Goal: Transaction & Acquisition: Purchase product/service

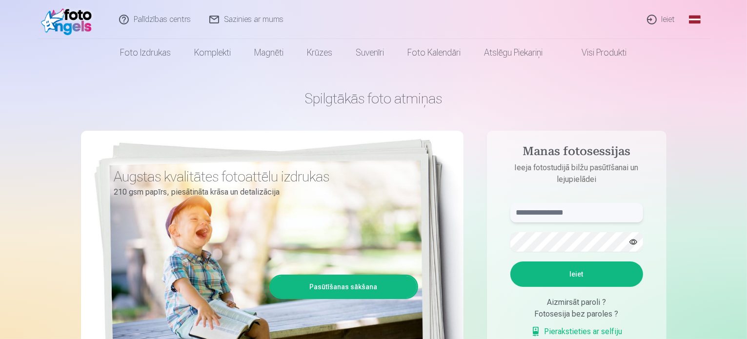
click at [589, 214] on input "text" at bounding box center [576, 213] width 133 height 20
type input "**********"
click at [584, 276] on button "Ieiet" at bounding box center [576, 274] width 133 height 25
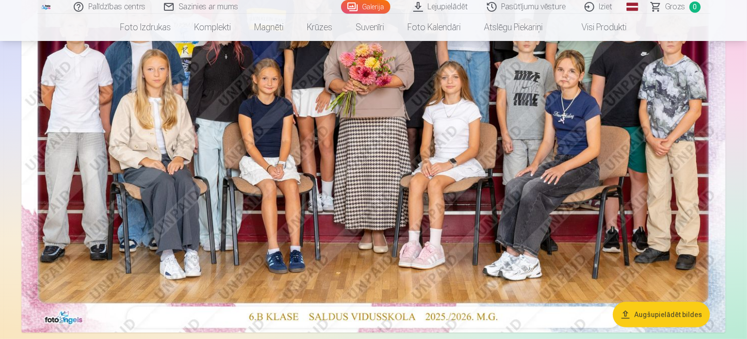
scroll to position [105, 0]
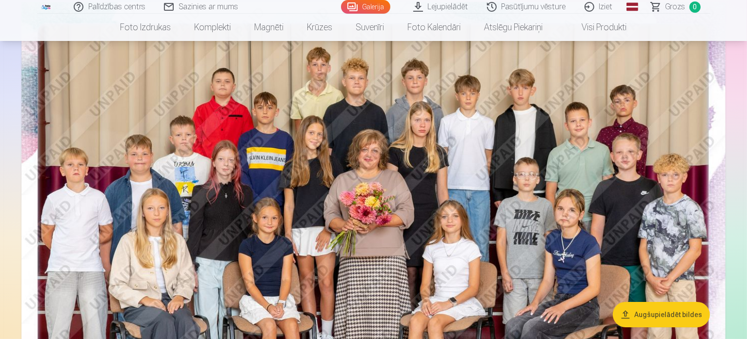
click at [608, 23] on link "Visi produkti" at bounding box center [597, 27] width 84 height 27
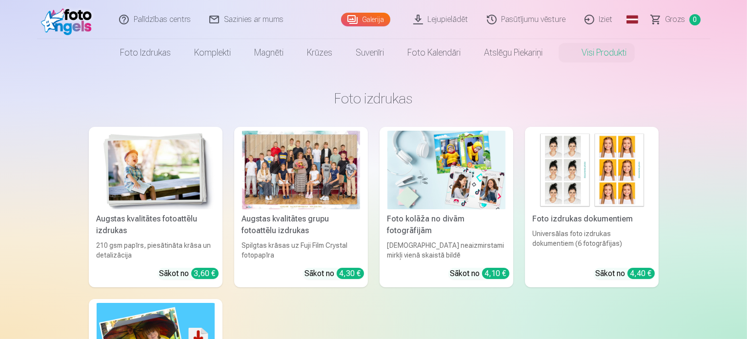
click at [330, 181] on div at bounding box center [301, 170] width 118 height 79
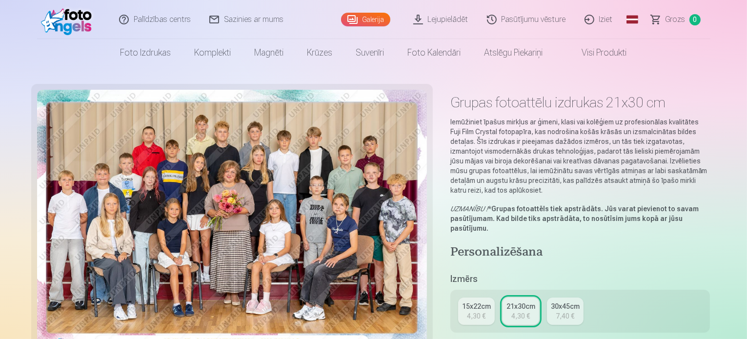
click at [490, 302] on div "15x22cm" at bounding box center [476, 307] width 29 height 10
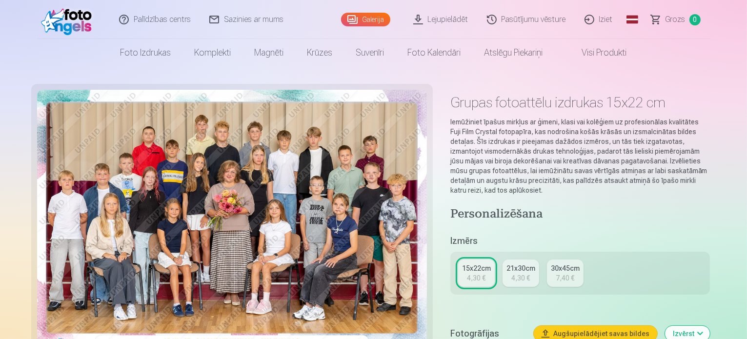
click at [523, 273] on div "4,30 €" at bounding box center [520, 278] width 19 height 10
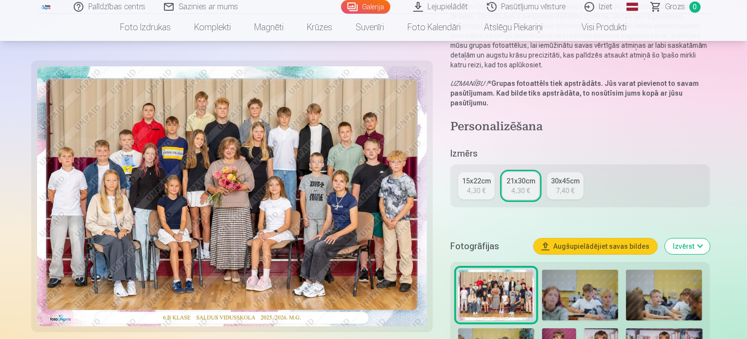
scroll to position [130, 0]
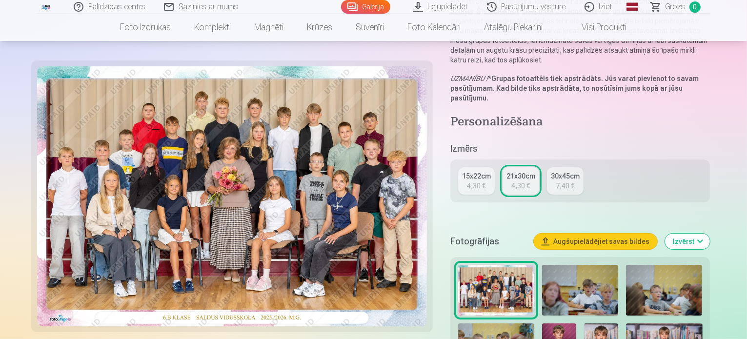
click at [613, 234] on button "Augšupielādējiet savas bildes" at bounding box center [595, 242] width 123 height 16
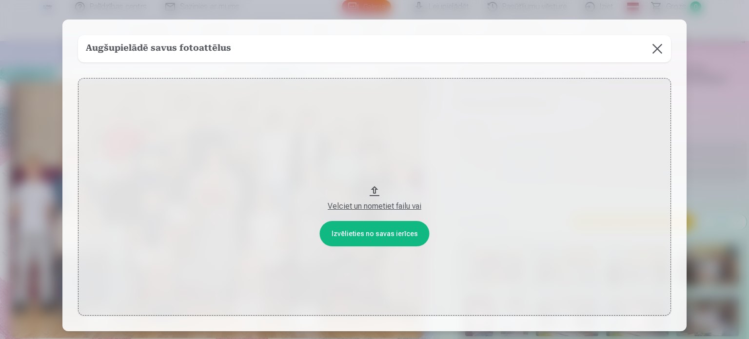
click at [659, 46] on button at bounding box center [657, 48] width 27 height 27
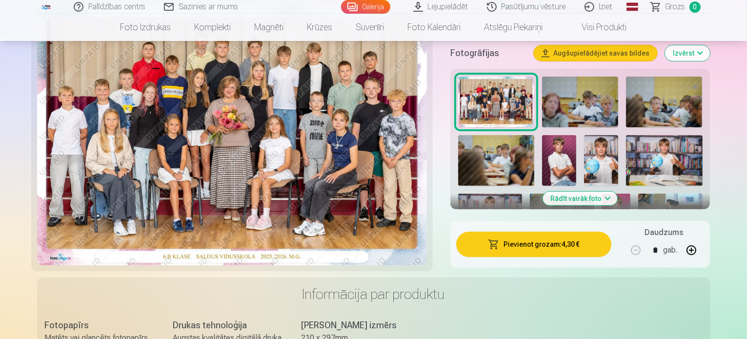
scroll to position [296, 0]
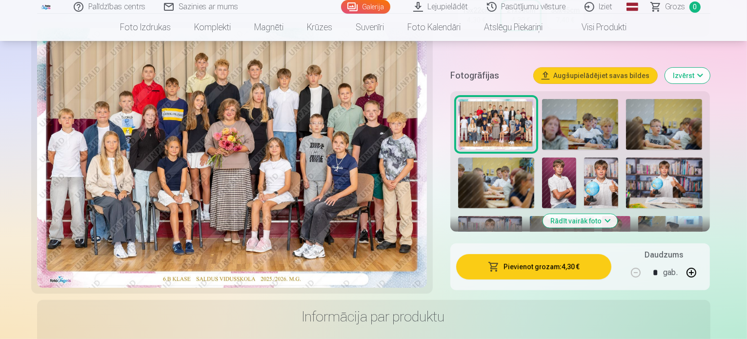
click at [551, 254] on button "Pievienot grozam : 4,30 €" at bounding box center [534, 266] width 156 height 25
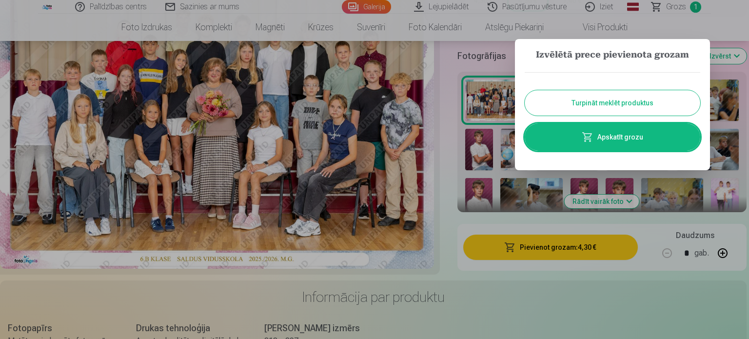
click at [612, 109] on button "Turpināt meklēt produktus" at bounding box center [613, 102] width 176 height 25
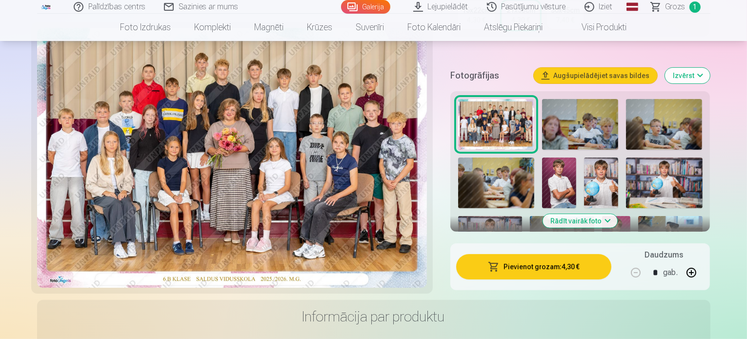
click at [568, 101] on img at bounding box center [580, 124] width 76 height 51
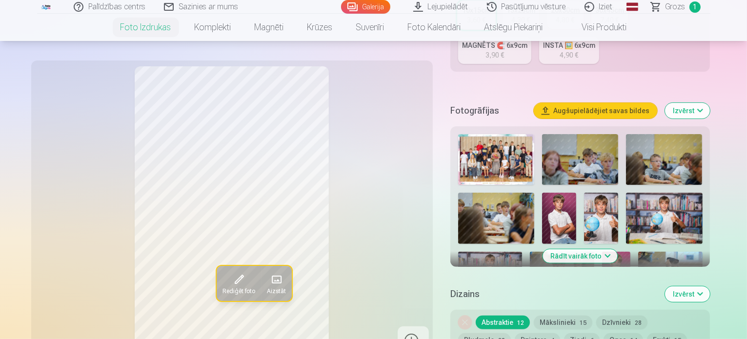
scroll to position [251, 0]
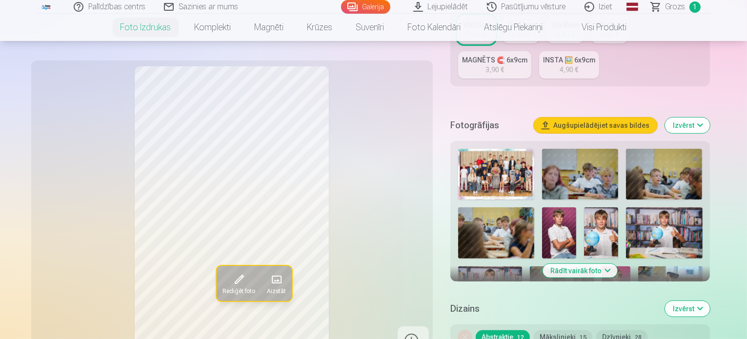
click at [560, 330] on button "Mākslinieki 15" at bounding box center [563, 337] width 59 height 14
click at [520, 330] on button "Abstraktie 12" at bounding box center [503, 337] width 54 height 14
click at [625, 330] on button "Dzīvnieki 28" at bounding box center [621, 337] width 51 height 14
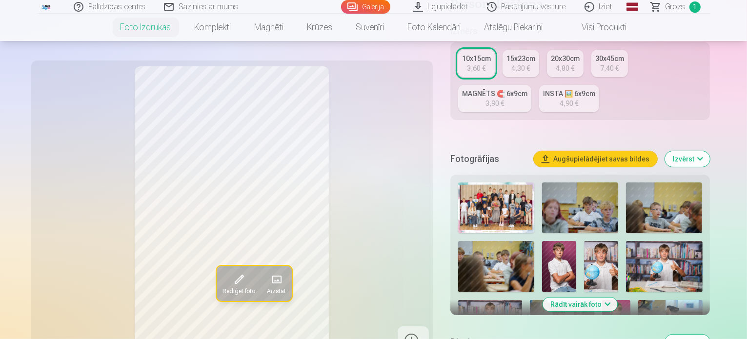
scroll to position [213, 0]
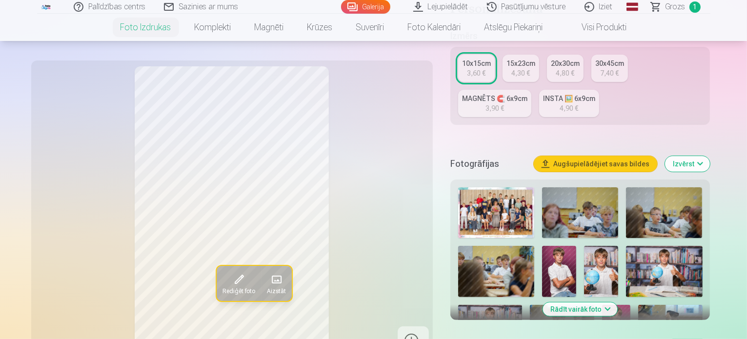
click at [550, 187] on img at bounding box center [580, 212] width 76 height 51
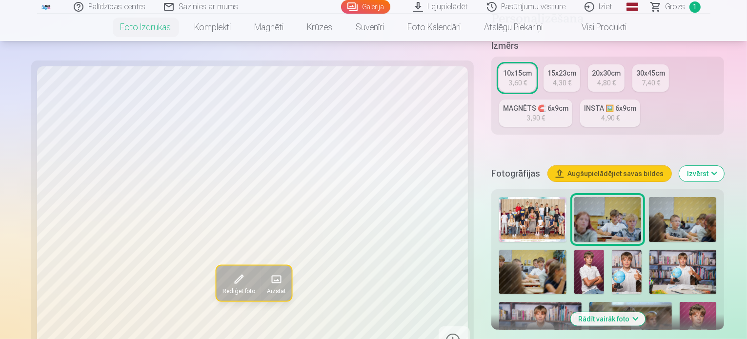
click at [574, 197] on img at bounding box center [607, 219] width 67 height 45
click at [649, 197] on img at bounding box center [682, 219] width 67 height 45
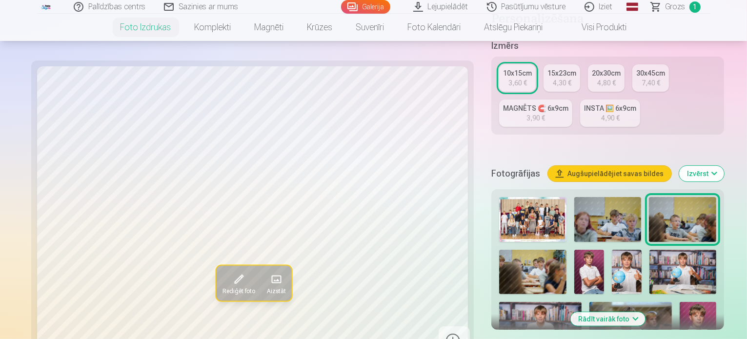
click at [566, 250] on img at bounding box center [532, 272] width 67 height 45
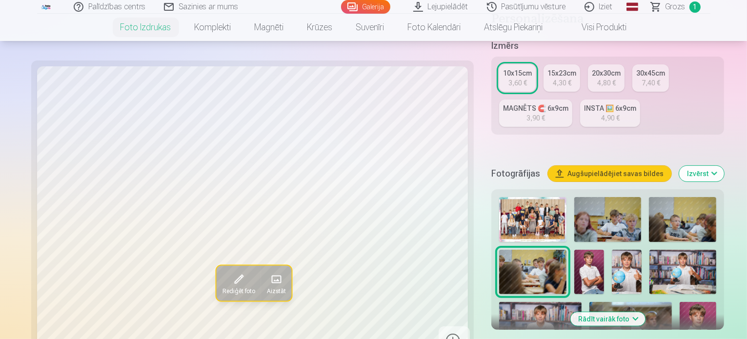
click at [566, 250] on img at bounding box center [532, 272] width 67 height 45
click at [574, 250] on img at bounding box center [589, 272] width 30 height 45
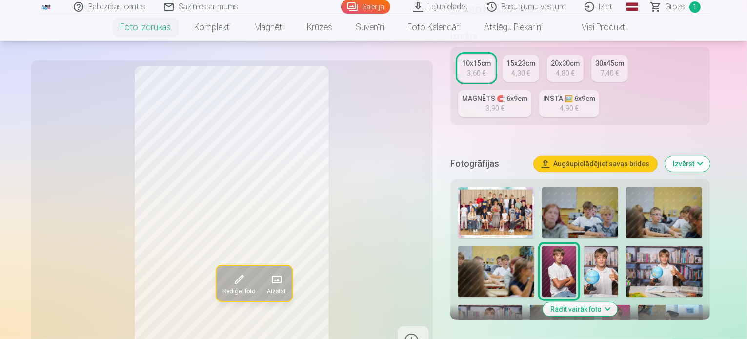
click at [584, 246] on img at bounding box center [601, 271] width 34 height 51
click at [626, 246] on img at bounding box center [664, 271] width 77 height 51
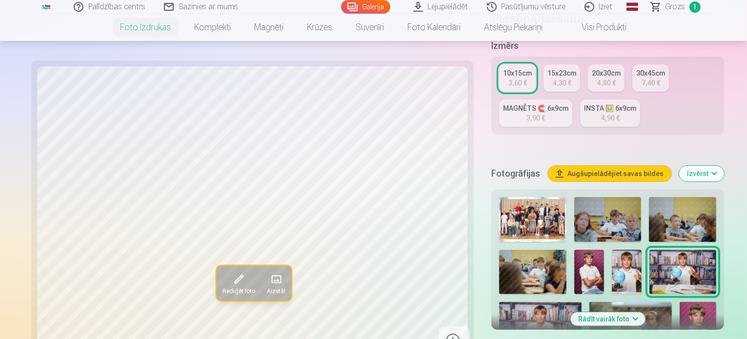
click at [582, 302] on img at bounding box center [540, 329] width 82 height 55
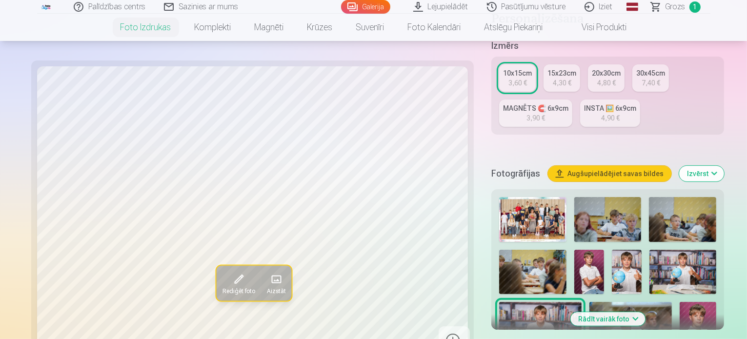
click at [582, 302] on img at bounding box center [540, 329] width 82 height 55
click at [672, 302] on img at bounding box center [630, 329] width 82 height 55
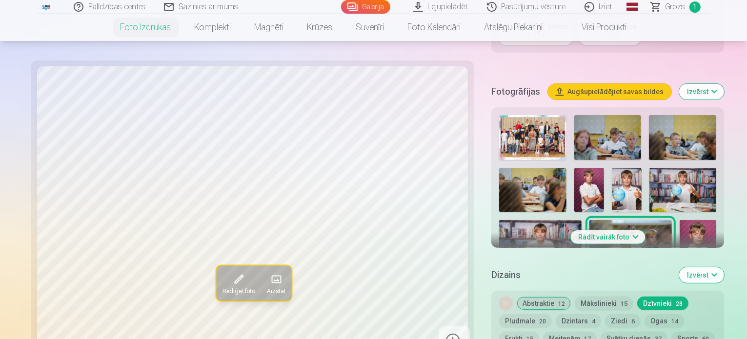
scroll to position [309, 0]
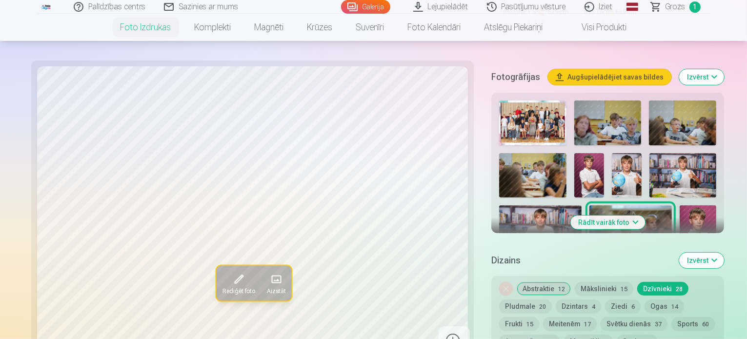
click at [680, 205] on img at bounding box center [698, 232] width 37 height 55
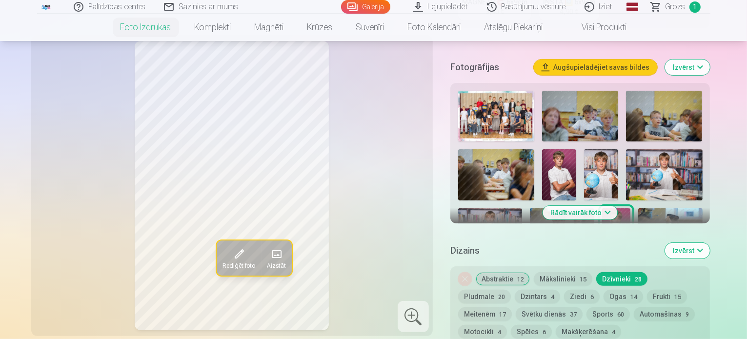
click at [638, 208] on img at bounding box center [670, 229] width 64 height 43
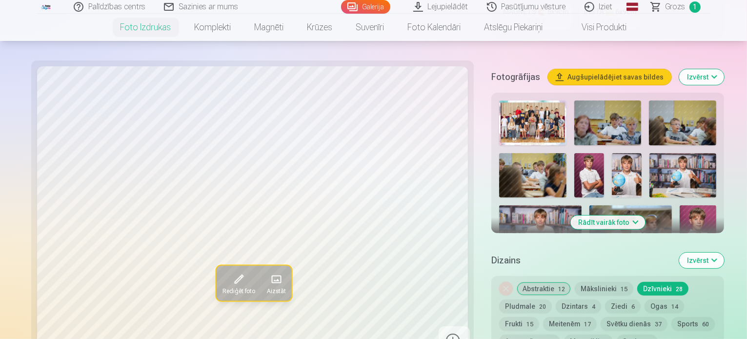
click at [584, 268] on img at bounding box center [589, 290] width 30 height 45
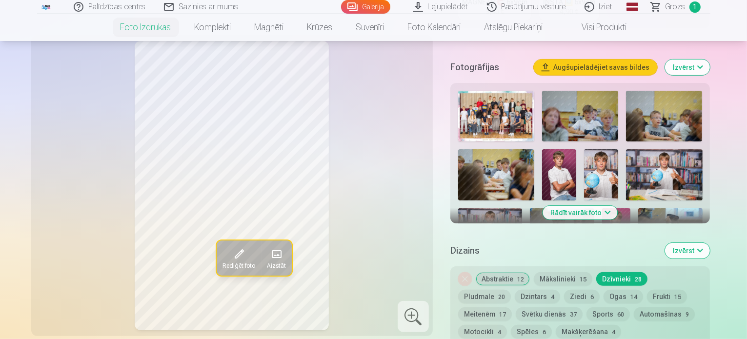
click at [518, 259] on img at bounding box center [505, 278] width 26 height 39
click at [584, 259] on img at bounding box center [554, 278] width 59 height 39
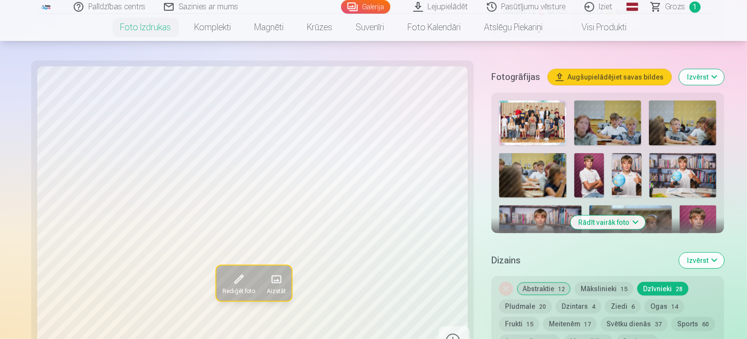
click at [525, 321] on img at bounding box center [512, 340] width 26 height 39
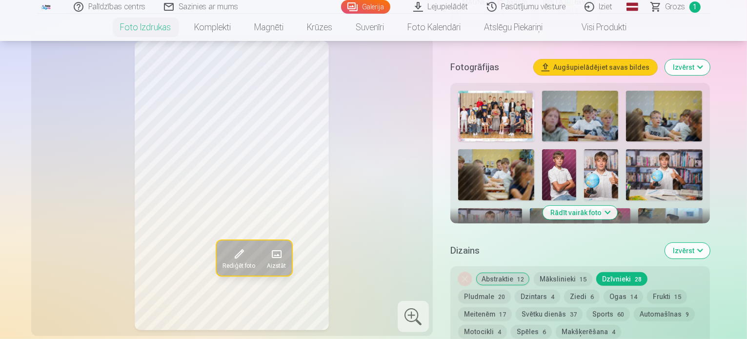
click at [618, 259] on img at bounding box center [605, 278] width 26 height 39
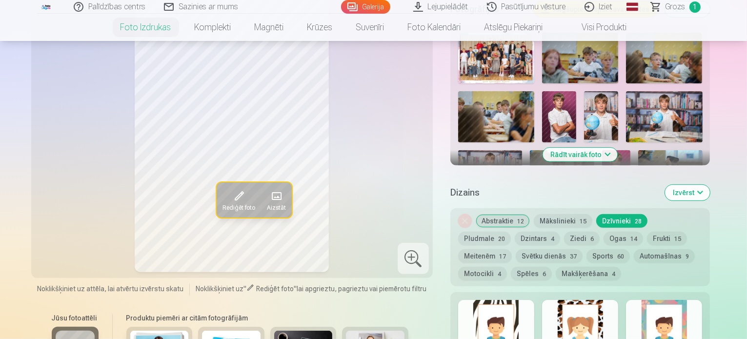
scroll to position [416, 0]
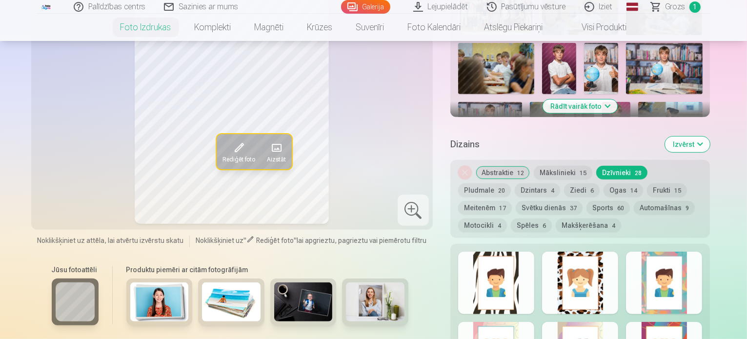
click at [517, 252] on div at bounding box center [496, 283] width 76 height 62
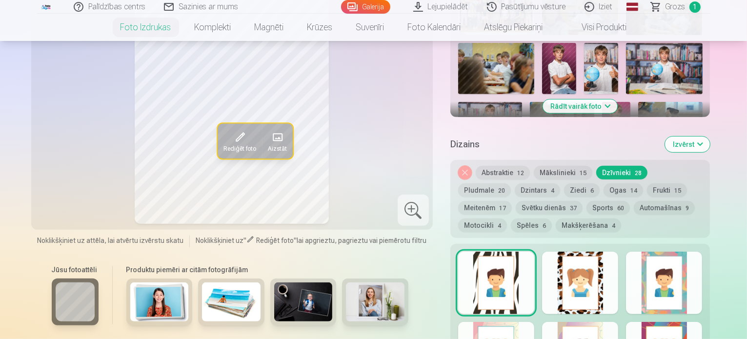
click at [585, 252] on div at bounding box center [580, 283] width 76 height 62
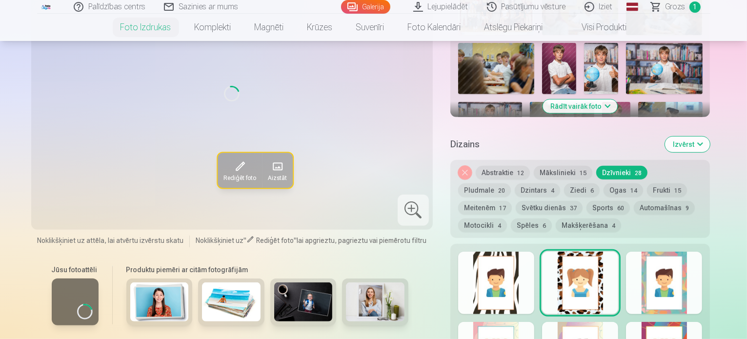
click at [585, 252] on div at bounding box center [580, 283] width 76 height 62
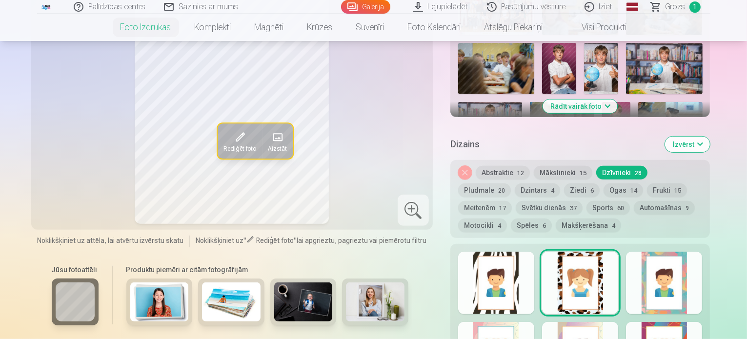
click at [585, 252] on div at bounding box center [580, 283] width 76 height 62
click at [691, 252] on div at bounding box center [664, 283] width 76 height 62
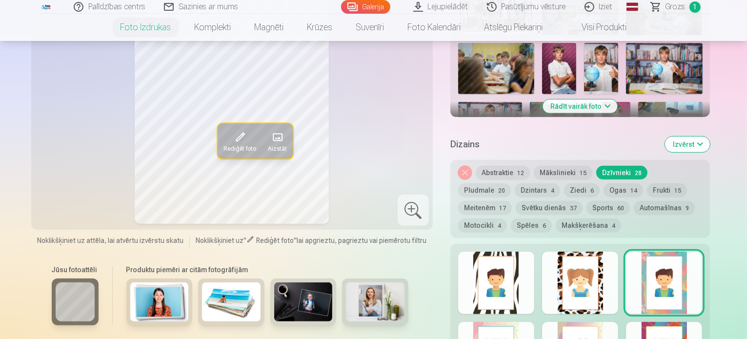
click at [691, 252] on div at bounding box center [664, 283] width 76 height 62
click at [618, 152] on img at bounding box center [605, 171] width 26 height 39
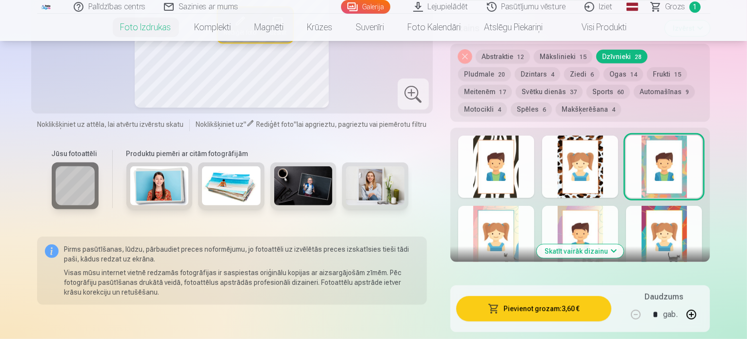
scroll to position [551, 0]
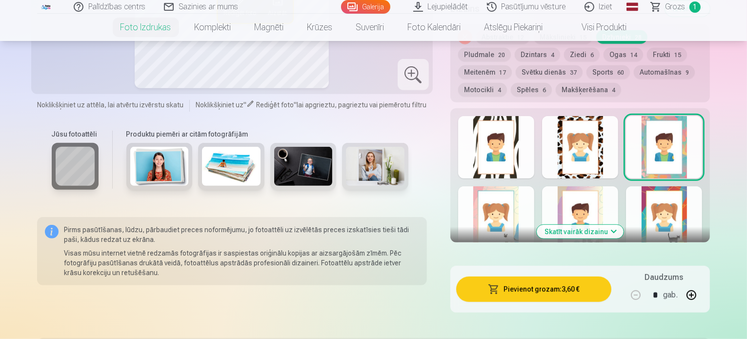
click at [603, 225] on button "Skatīt vairāk dizainu" at bounding box center [580, 232] width 87 height 14
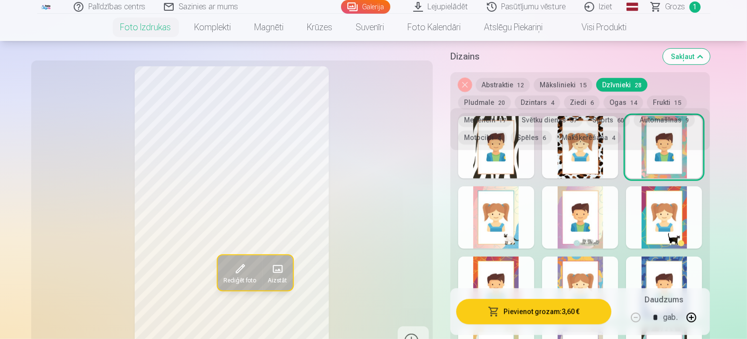
click at [603, 203] on div at bounding box center [580, 217] width 76 height 62
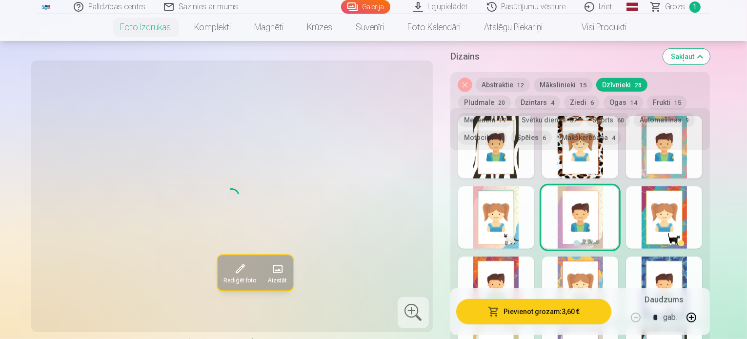
click at [603, 203] on div at bounding box center [580, 217] width 76 height 62
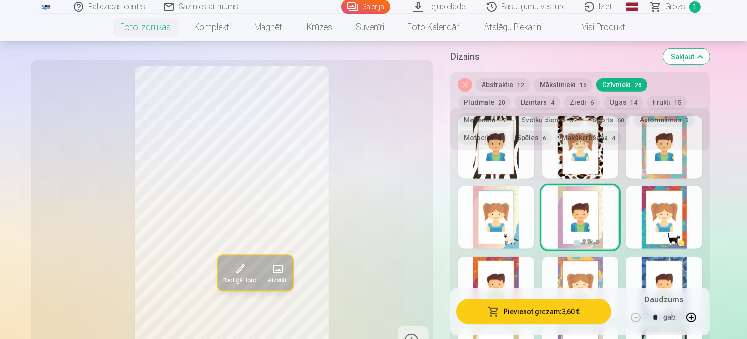
click at [603, 203] on div at bounding box center [580, 217] width 76 height 62
click at [691, 186] on div at bounding box center [664, 217] width 76 height 62
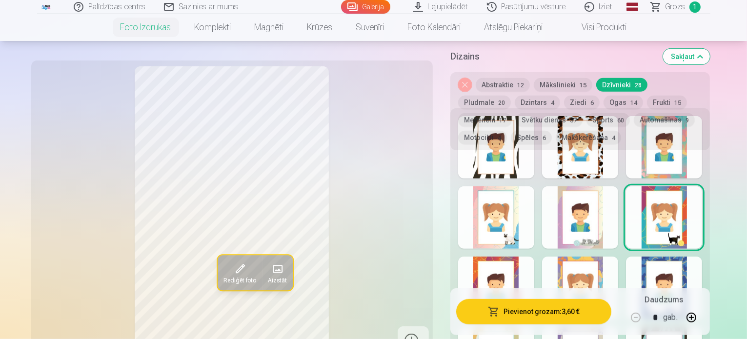
click at [702, 257] on div at bounding box center [664, 288] width 76 height 62
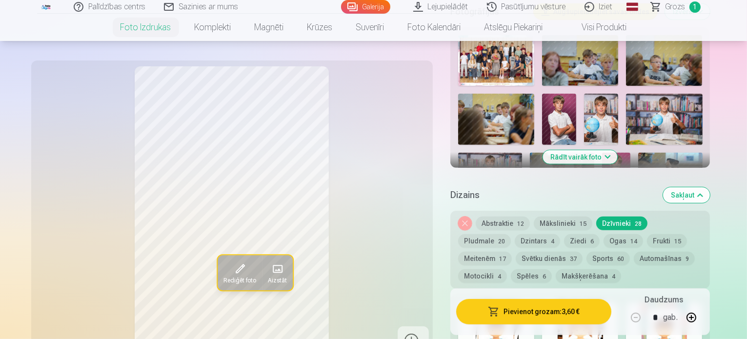
scroll to position [404, 0]
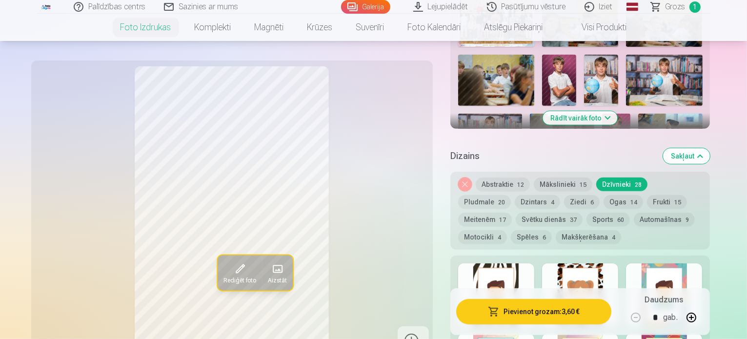
click at [470, 178] on button "Noņemiet dizainu" at bounding box center [465, 185] width 14 height 14
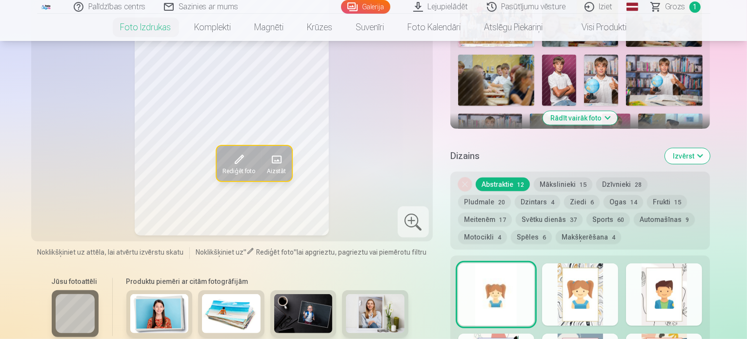
scroll to position [478, 0]
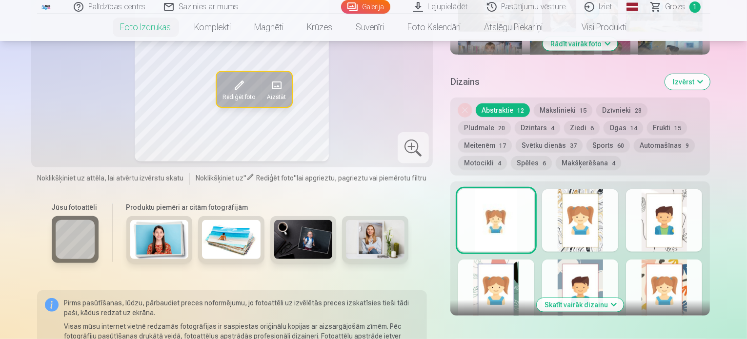
click at [427, 113] on div "Rediģēt foto Aizstāt" at bounding box center [232, 16] width 390 height 289
click at [491, 189] on div at bounding box center [496, 220] width 76 height 62
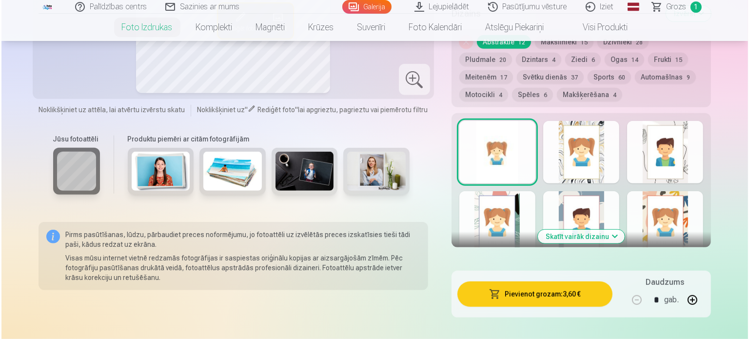
scroll to position [537, 0]
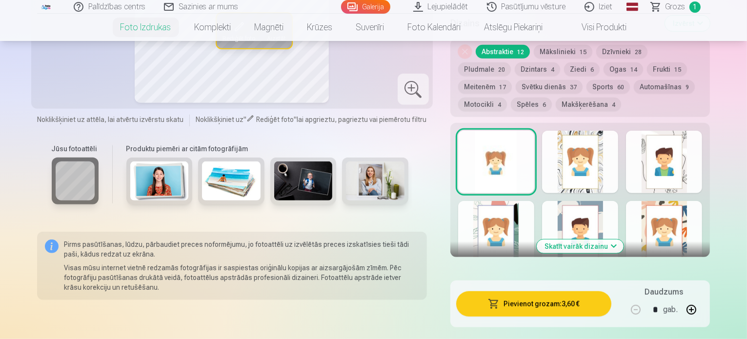
click at [582, 291] on button "Pievienot grozam : 3,60 €" at bounding box center [534, 303] width 156 height 25
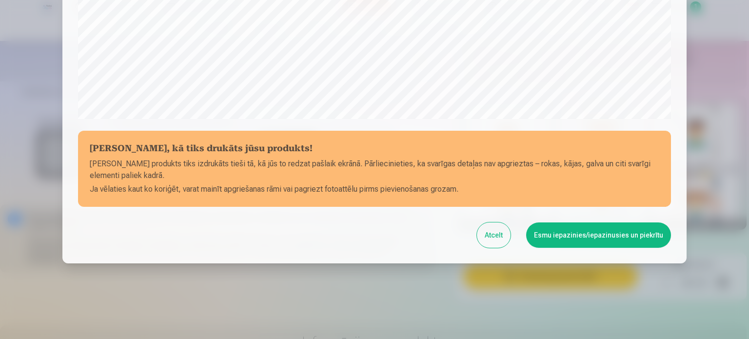
scroll to position [363, 0]
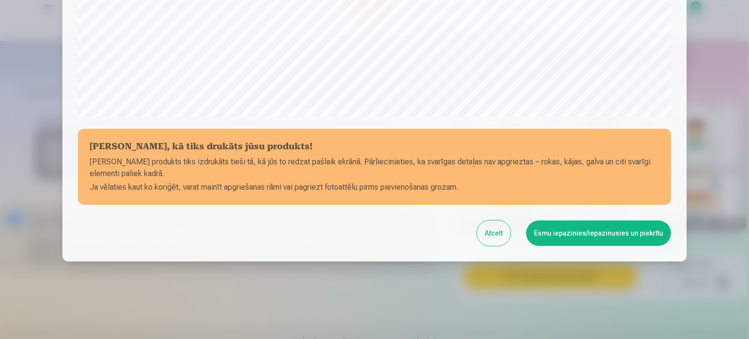
click at [615, 232] on button "Esmu iepazinies/iepazinusies un piekrītu" at bounding box center [598, 233] width 145 height 25
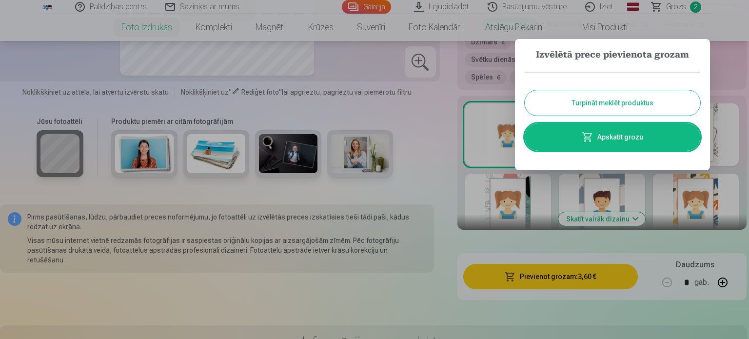
click at [601, 140] on link "Apskatīt grozu" at bounding box center [613, 136] width 176 height 27
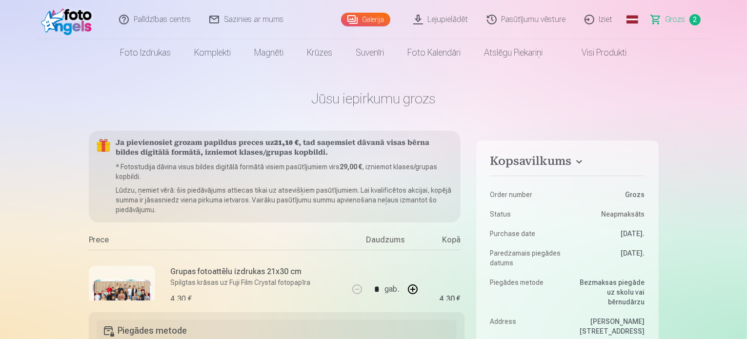
click at [732, 38] on header "Palīdzības centrs Sazinies ar mums Galerija Lejupielādēt Pasūtījumu vēsture Izi…" at bounding box center [373, 33] width 747 height 66
click at [745, 15] on header "Palīdzības centrs Sazinies ar mums Galerija Lejupielādēt Pasūtījumu vēsture Izi…" at bounding box center [373, 33] width 747 height 66
click at [619, 50] on link "Visi produkti" at bounding box center [597, 52] width 84 height 27
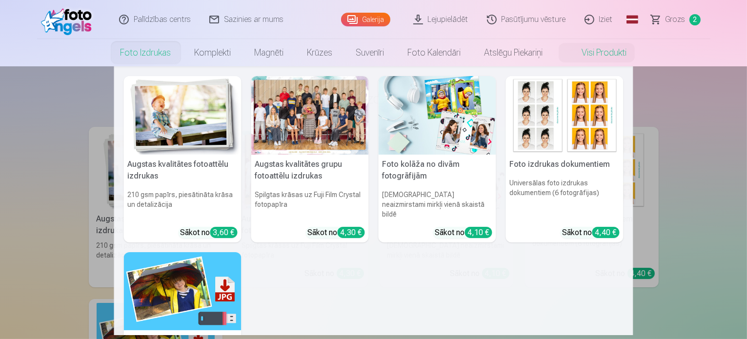
click at [148, 52] on link "Foto izdrukas" at bounding box center [146, 52] width 74 height 27
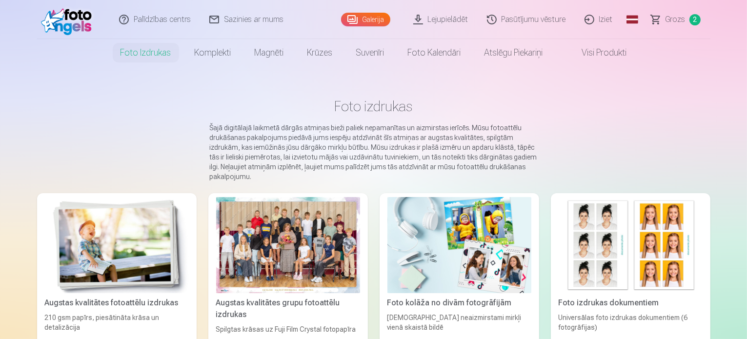
click at [148, 52] on link "Foto izdrukas" at bounding box center [146, 52] width 74 height 27
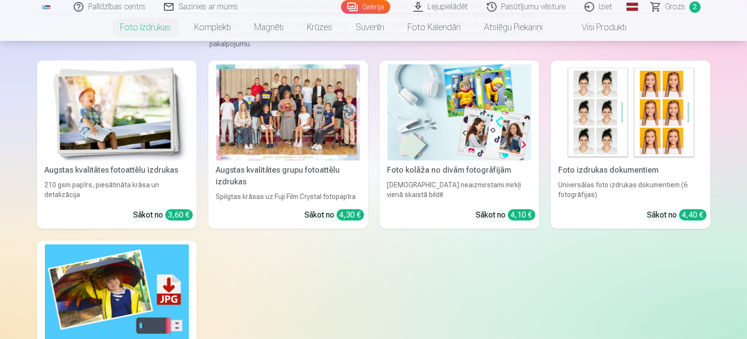
scroll to position [121, 0]
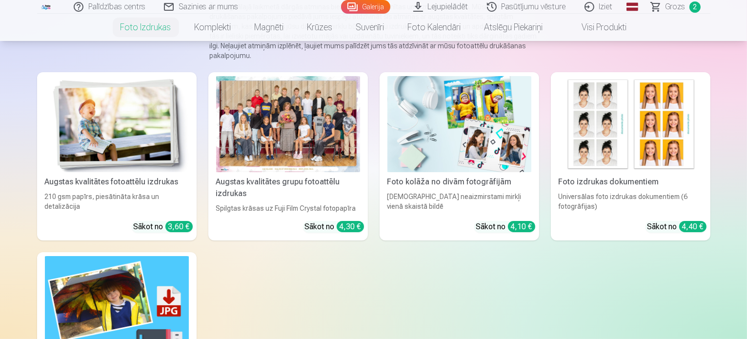
click at [642, 172] on img at bounding box center [631, 124] width 144 height 96
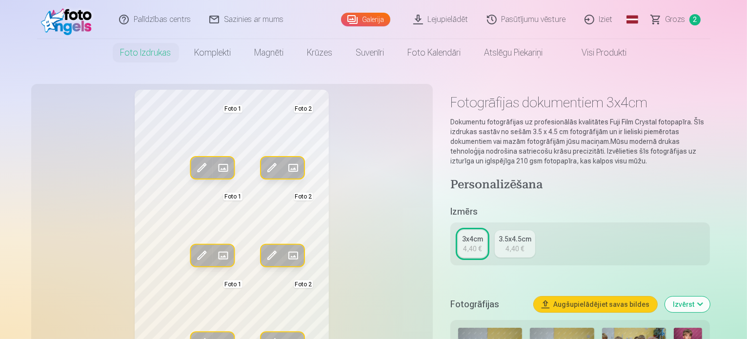
click at [609, 56] on link "Visi produkti" at bounding box center [597, 52] width 84 height 27
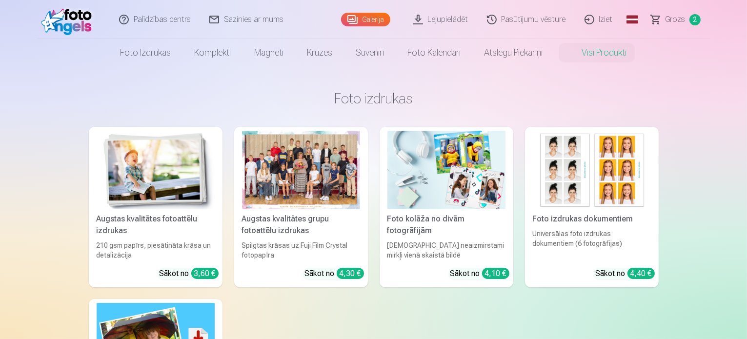
click at [145, 175] on img at bounding box center [156, 170] width 118 height 79
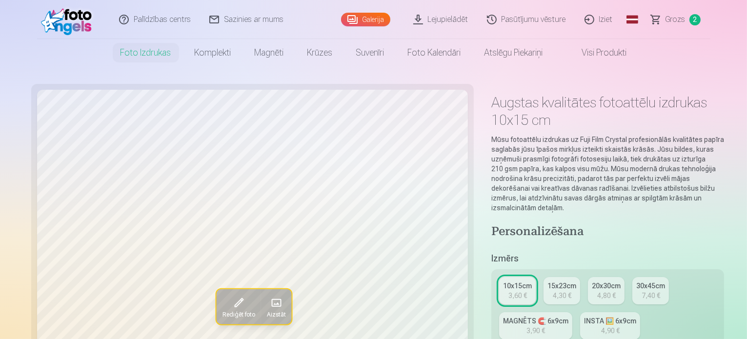
click at [617, 51] on link "Visi produkti" at bounding box center [597, 52] width 84 height 27
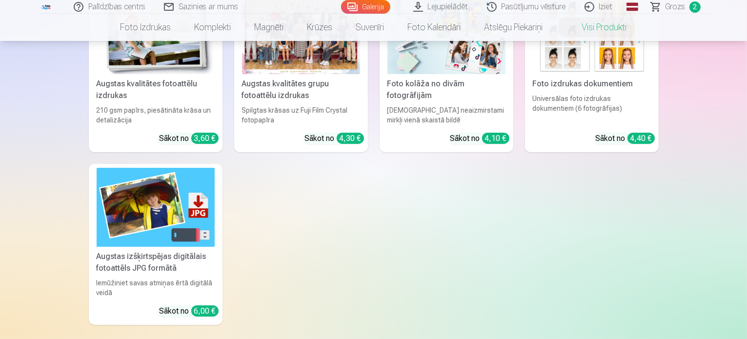
scroll to position [139, 0]
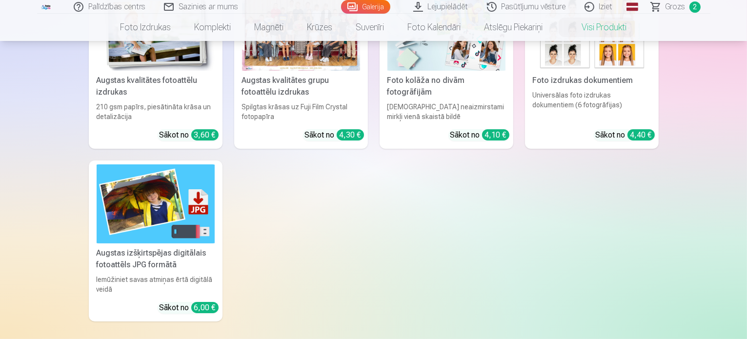
click at [141, 255] on div "Augstas izšķirtspējas digitālais fotoattēls JPG formātā" at bounding box center [156, 258] width 126 height 23
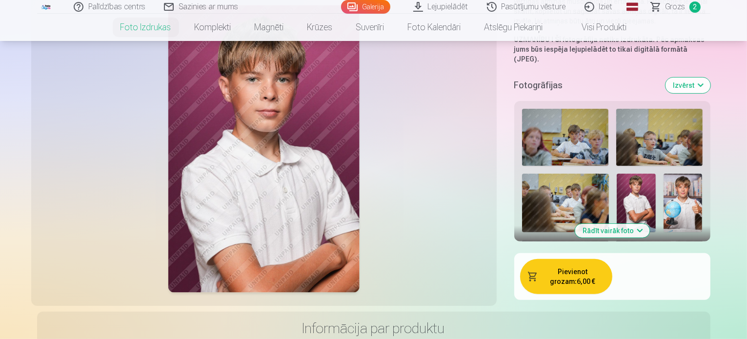
scroll to position [232, 0]
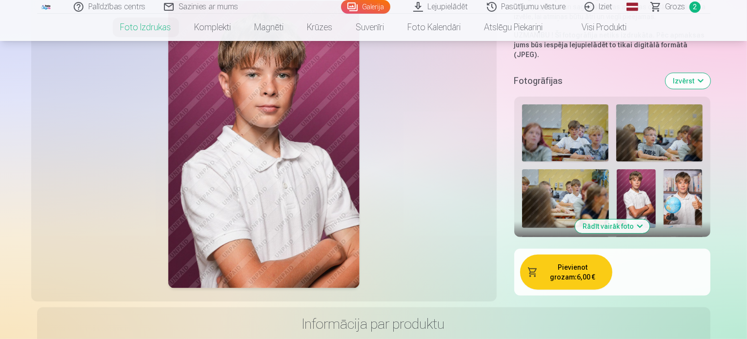
click at [563, 255] on button "Pievienot grozam : 6,00 €" at bounding box center [566, 272] width 92 height 35
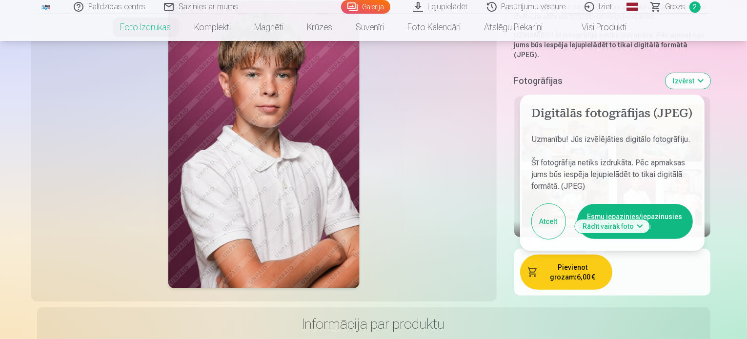
click at [674, 204] on button "Esmu iepazinies/iepazinusies un piekrītu" at bounding box center [635, 221] width 116 height 35
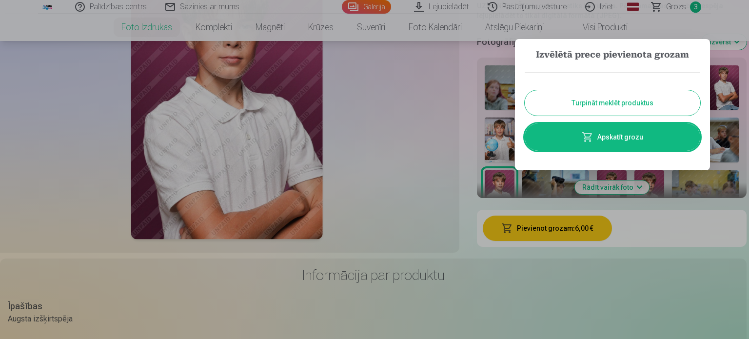
click at [625, 100] on button "Turpināt meklēt produktus" at bounding box center [613, 102] width 176 height 25
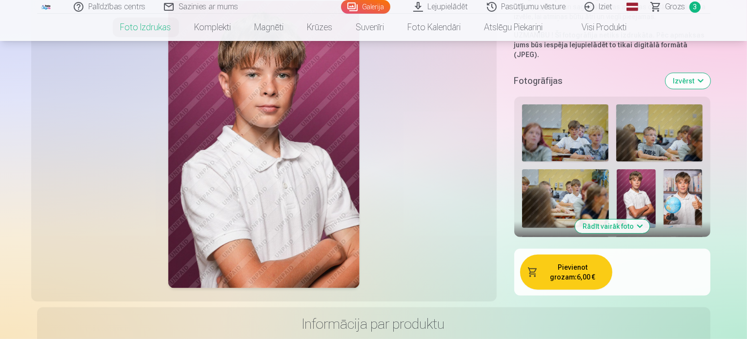
click at [625, 101] on div at bounding box center [612, 275] width 188 height 349
click at [522, 104] on img at bounding box center [565, 133] width 86 height 58
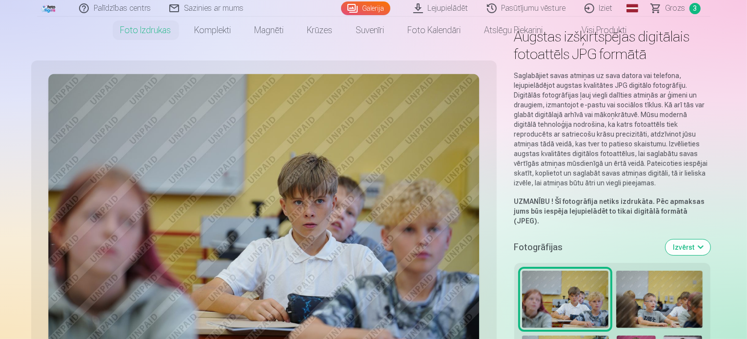
scroll to position [4, 0]
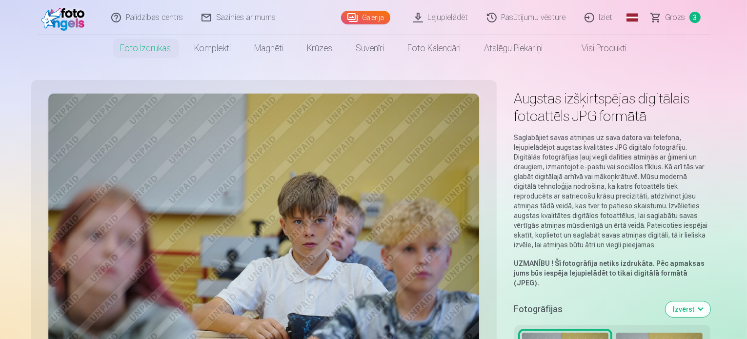
click at [597, 44] on link "Visi produkti" at bounding box center [597, 48] width 84 height 27
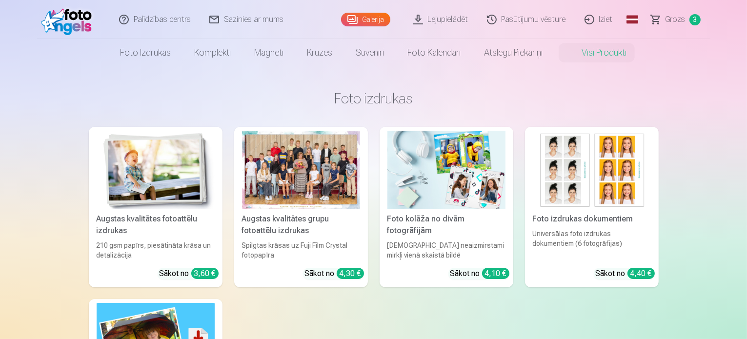
click at [161, 202] on img at bounding box center [156, 170] width 118 height 79
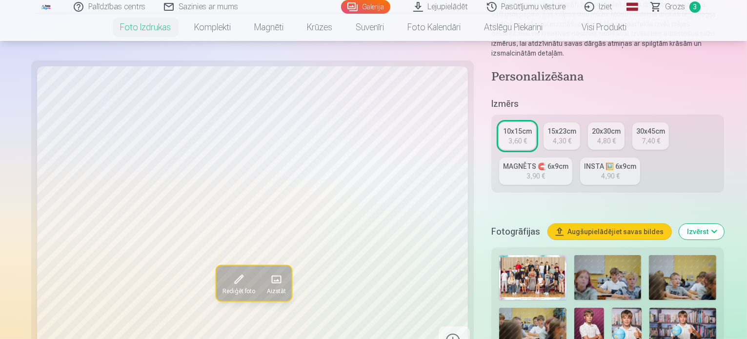
scroll to position [203, 0]
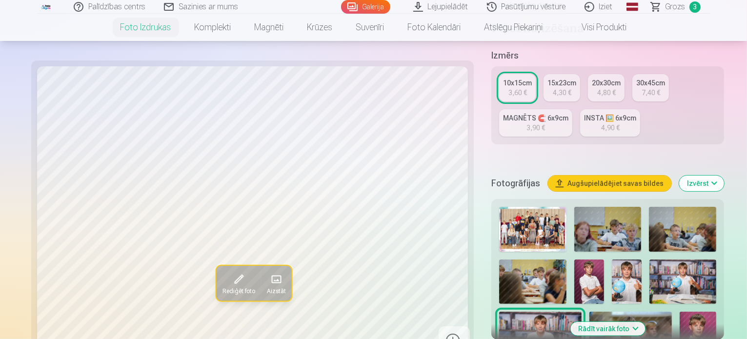
click at [574, 207] on img at bounding box center [607, 229] width 67 height 45
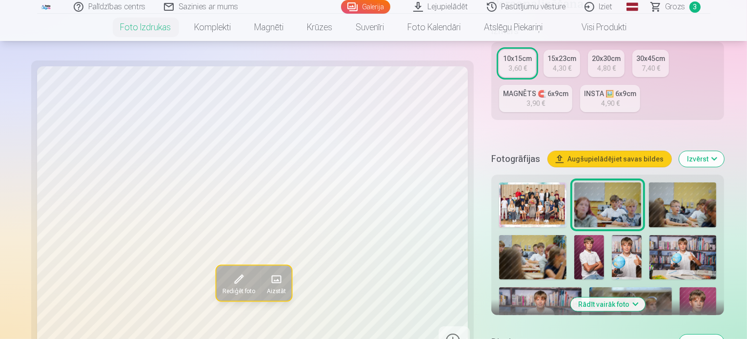
scroll to position [271, 0]
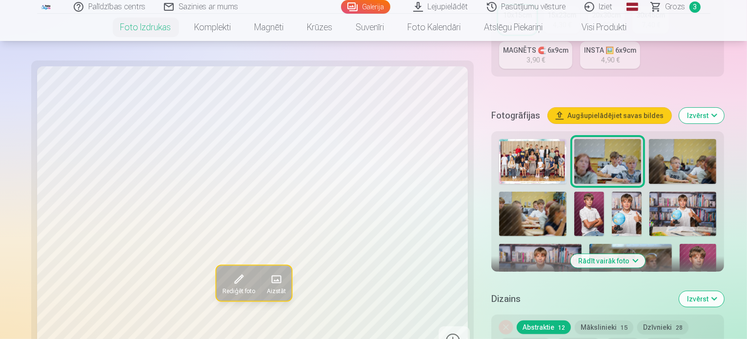
click at [662, 139] on img at bounding box center [682, 161] width 67 height 45
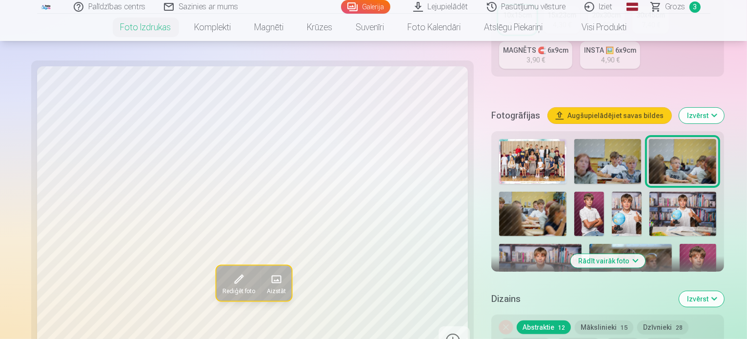
click at [566, 192] on img at bounding box center [532, 214] width 67 height 45
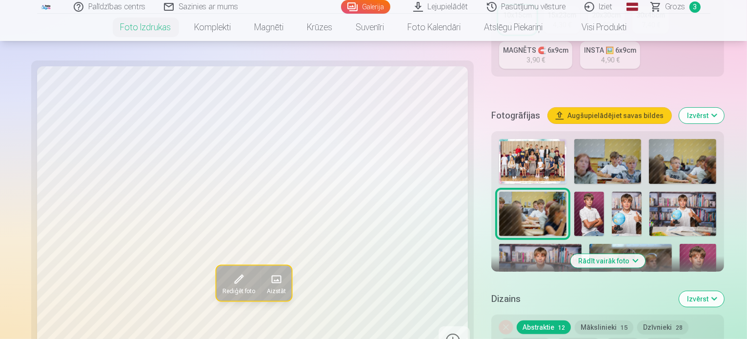
click at [574, 192] on img at bounding box center [589, 214] width 30 height 45
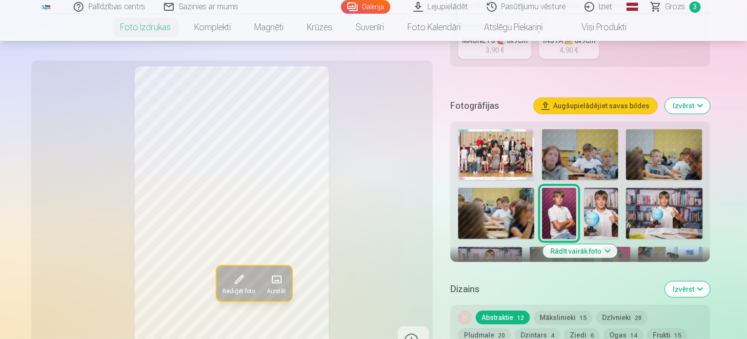
click at [584, 188] on img at bounding box center [601, 213] width 34 height 51
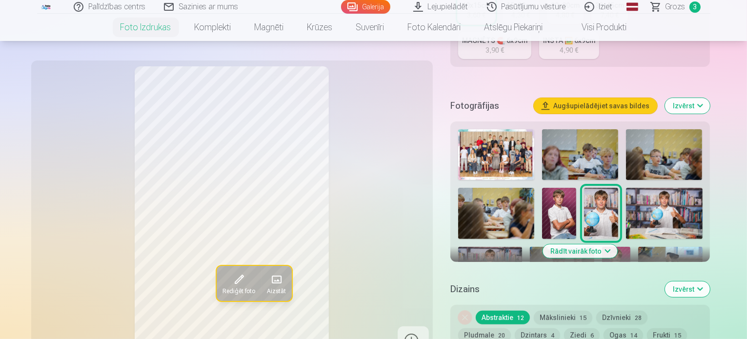
click at [626, 188] on img at bounding box center [664, 213] width 77 height 51
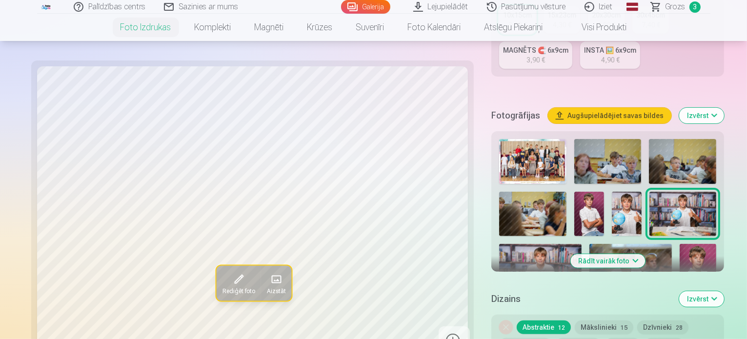
click at [582, 244] on img at bounding box center [540, 271] width 82 height 55
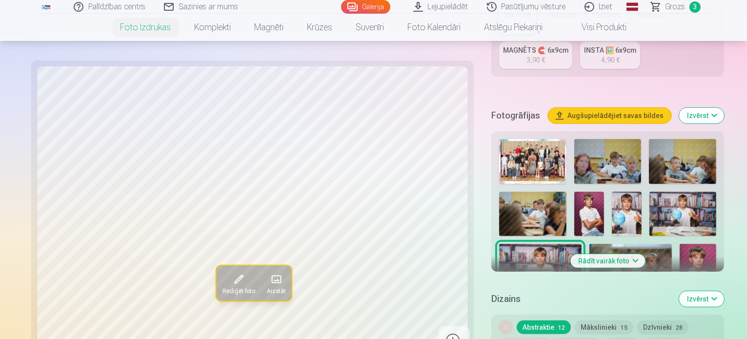
click at [672, 244] on img at bounding box center [630, 271] width 82 height 55
click at [680, 244] on img at bounding box center [698, 271] width 37 height 55
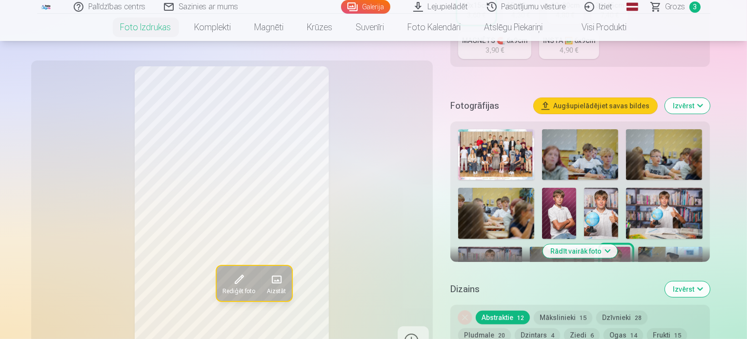
click at [638, 247] on img at bounding box center [670, 268] width 64 height 43
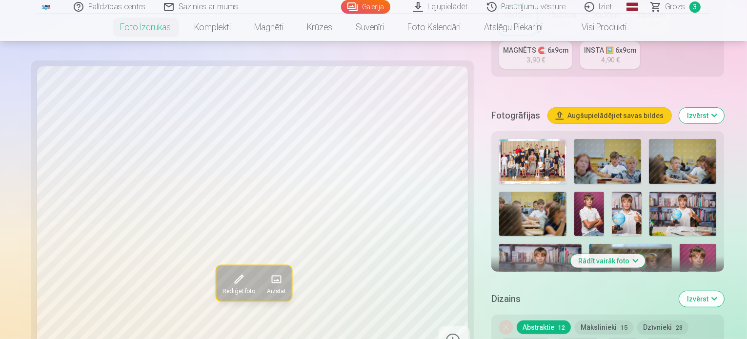
click at [574, 192] on img at bounding box center [589, 214] width 30 height 45
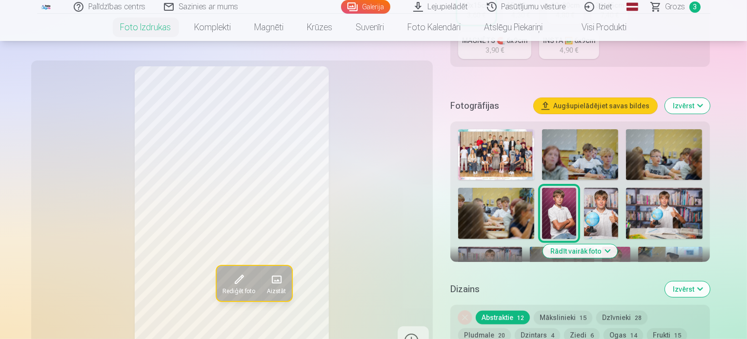
click at [602, 247] on img at bounding box center [616, 268] width 28 height 43
click at [584, 188] on img at bounding box center [601, 213] width 34 height 51
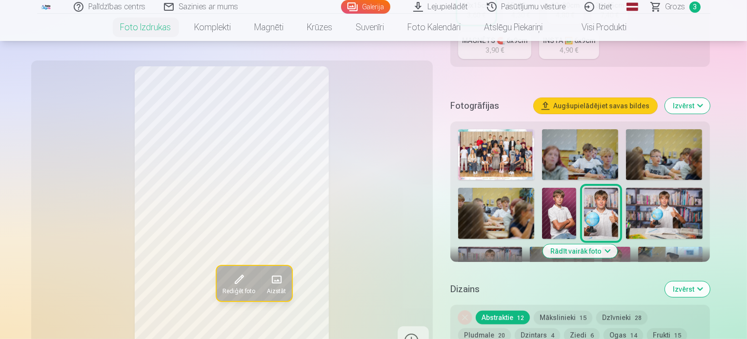
click at [626, 188] on img at bounding box center [664, 213] width 77 height 51
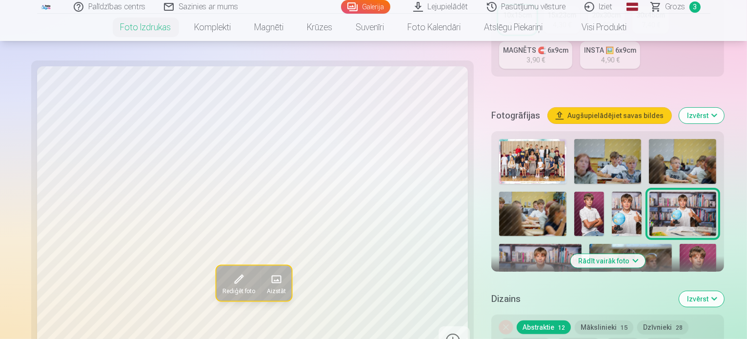
click at [612, 192] on img at bounding box center [627, 214] width 30 height 45
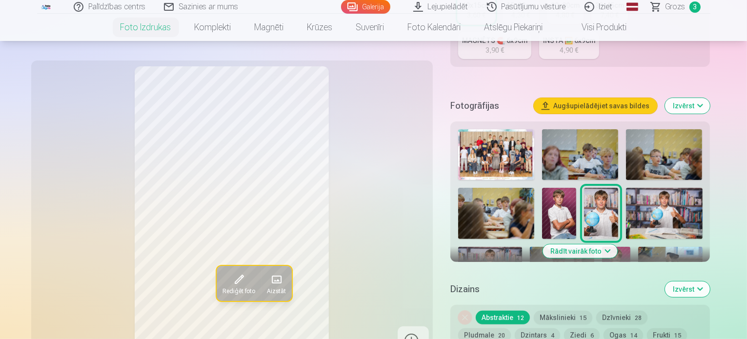
click at [522, 247] on img at bounding box center [490, 268] width 64 height 43
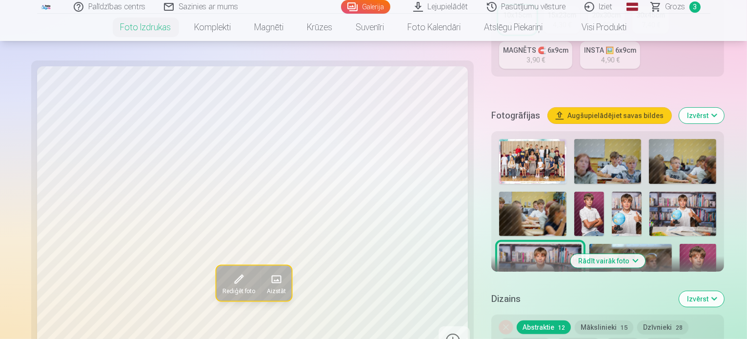
click at [672, 244] on img at bounding box center [630, 271] width 82 height 55
click at [574, 192] on img at bounding box center [589, 214] width 30 height 45
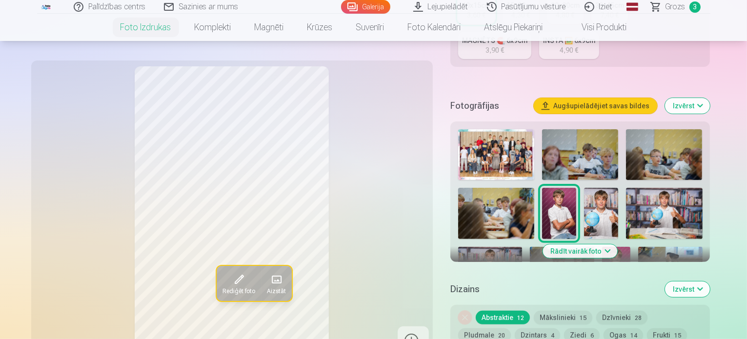
click at [602, 247] on img at bounding box center [616, 268] width 28 height 43
click at [484, 297] on img at bounding box center [471, 316] width 26 height 39
click at [518, 297] on img at bounding box center [505, 316] width 26 height 39
click at [584, 188] on img at bounding box center [601, 213] width 34 height 51
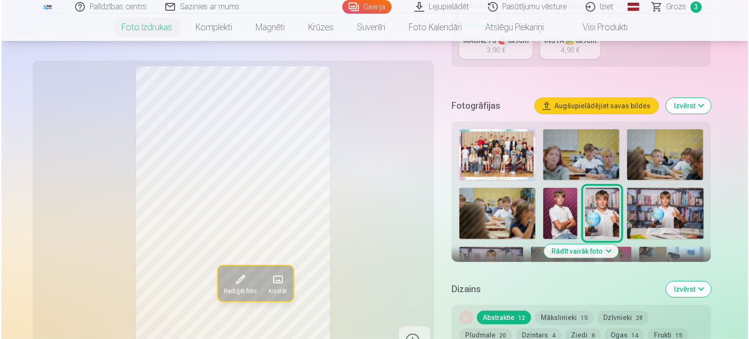
scroll to position [556, 0]
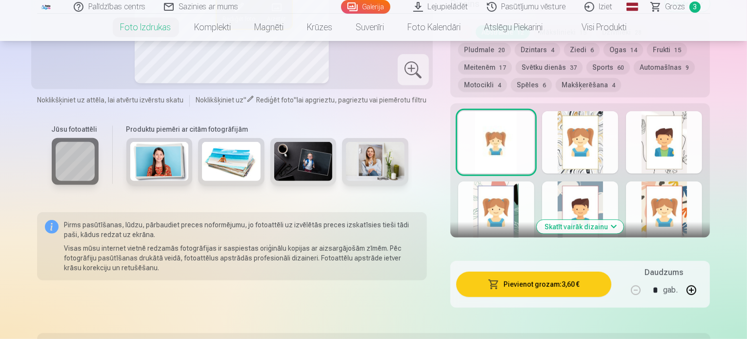
click at [551, 272] on button "Pievienot grozam : 3,60 €" at bounding box center [534, 284] width 156 height 25
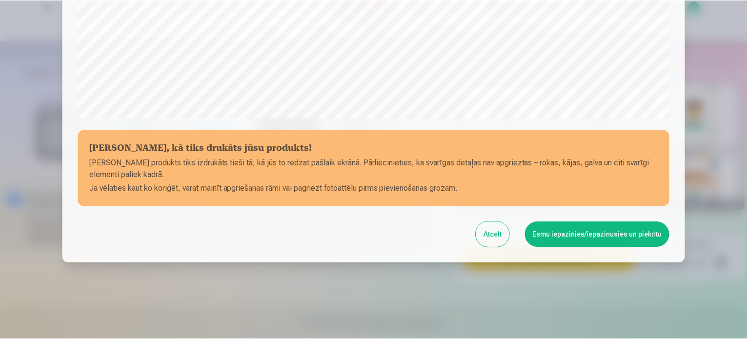
scroll to position [363, 0]
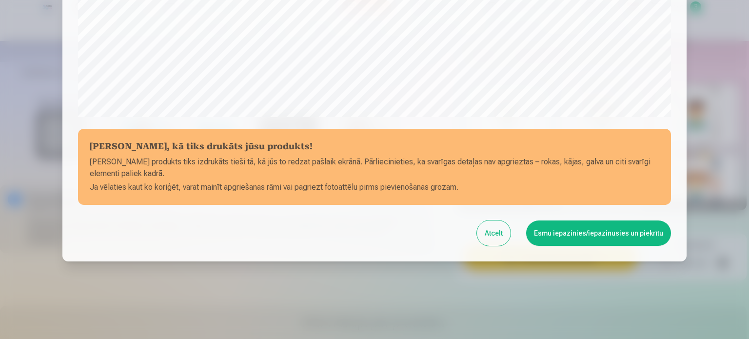
click at [582, 228] on button "Esmu iepazinies/iepazinusies un piekrītu" at bounding box center [598, 233] width 145 height 25
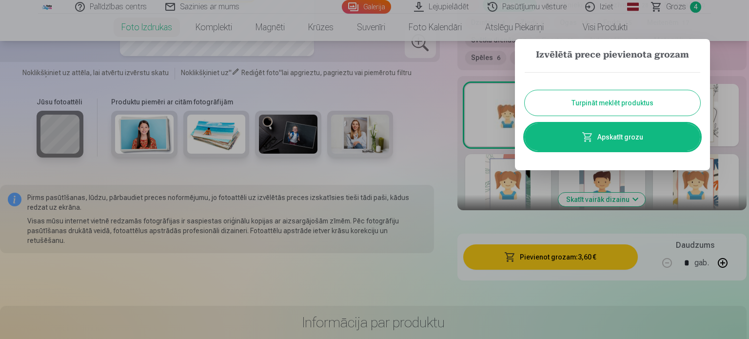
click at [673, 3] on div at bounding box center [374, 169] width 749 height 339
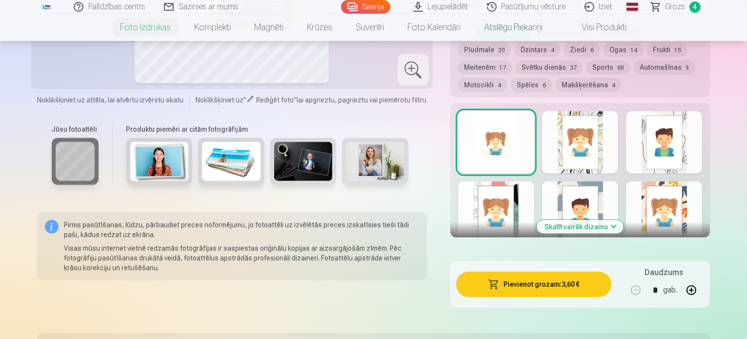
click at [673, 5] on span "Grozs" at bounding box center [675, 7] width 20 height 12
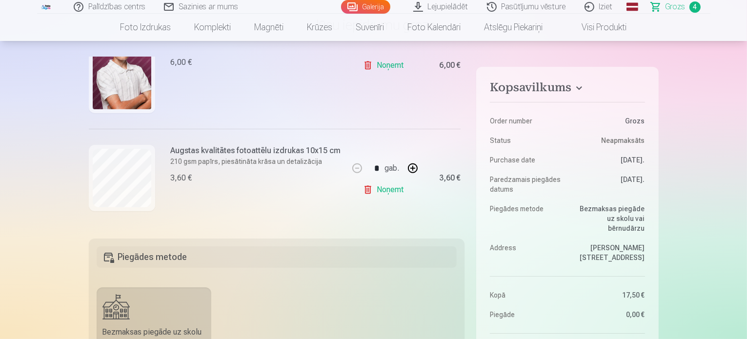
scroll to position [26, 0]
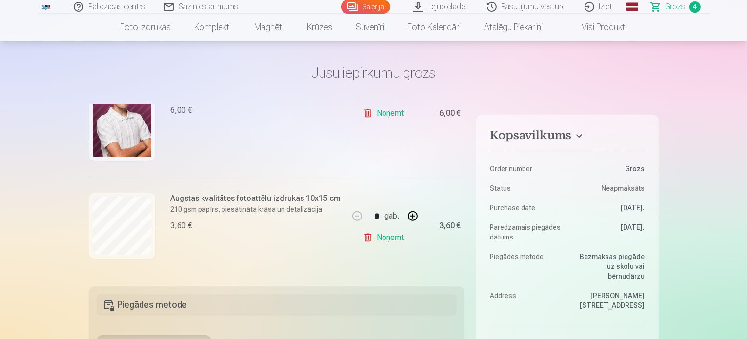
click at [383, 110] on link "Noņemt" at bounding box center [385, 113] width 44 height 20
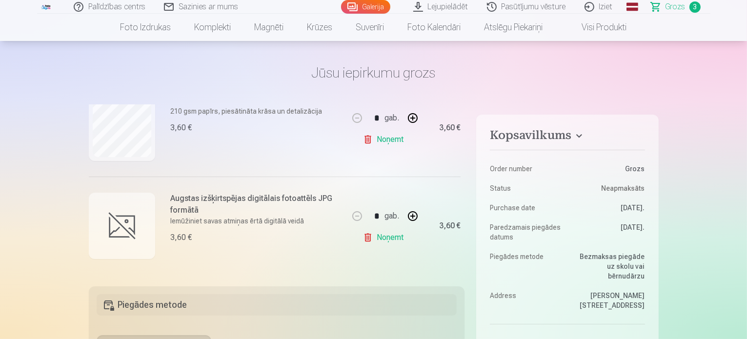
scroll to position [245, 0]
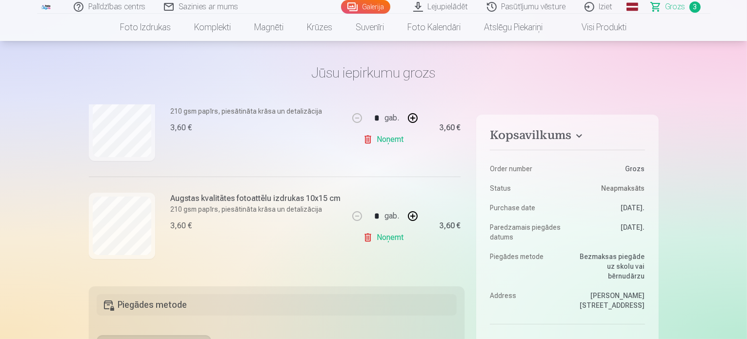
click at [601, 30] on link "Visi produkti" at bounding box center [597, 27] width 84 height 27
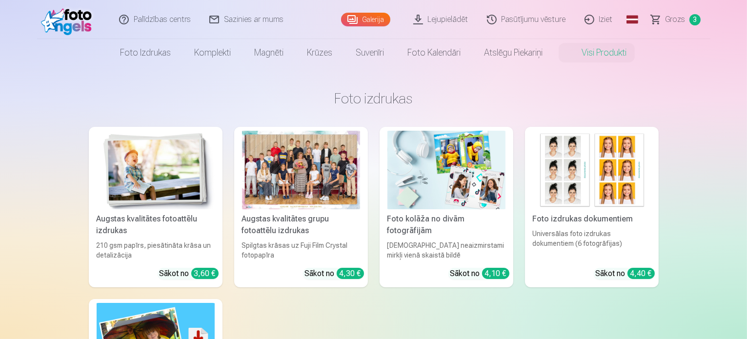
click at [152, 212] on link "Augstas kvalitātes fotoattēlu izdrukas 210 gsm papīrs, piesātināta krāsa un det…" at bounding box center [156, 207] width 134 height 161
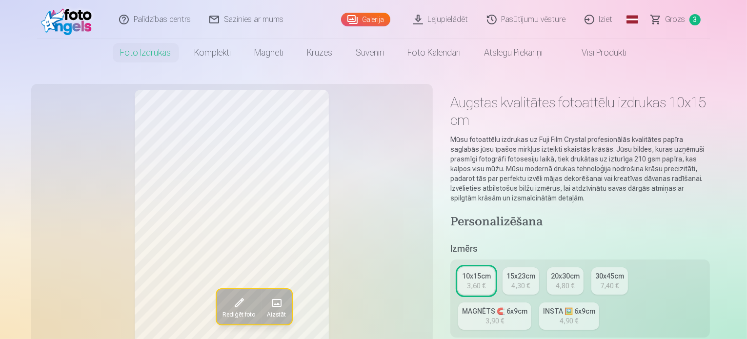
click at [484, 281] on div "3,60 €" at bounding box center [476, 286] width 19 height 10
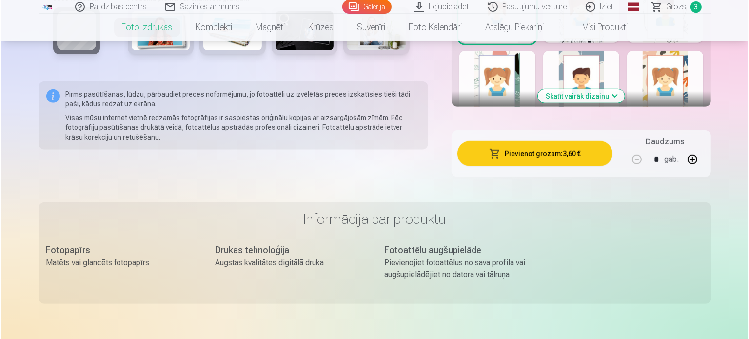
scroll to position [682, 0]
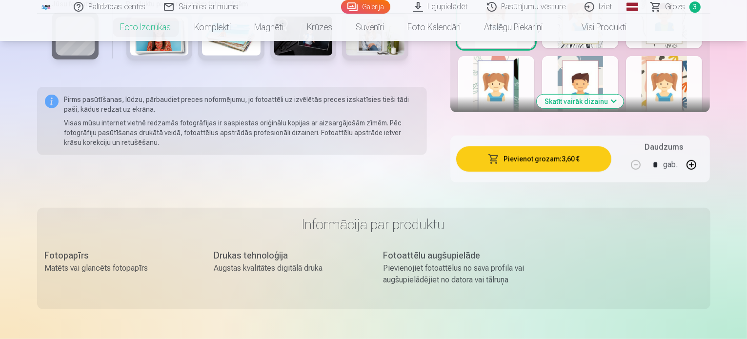
click at [566, 146] on button "Pievienot grozam : 3,60 €" at bounding box center [534, 158] width 156 height 25
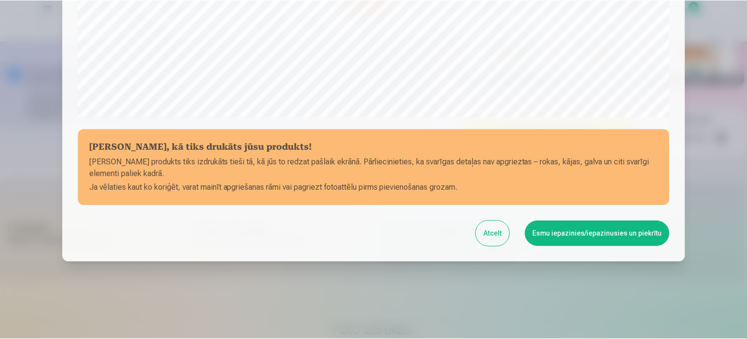
scroll to position [363, 0]
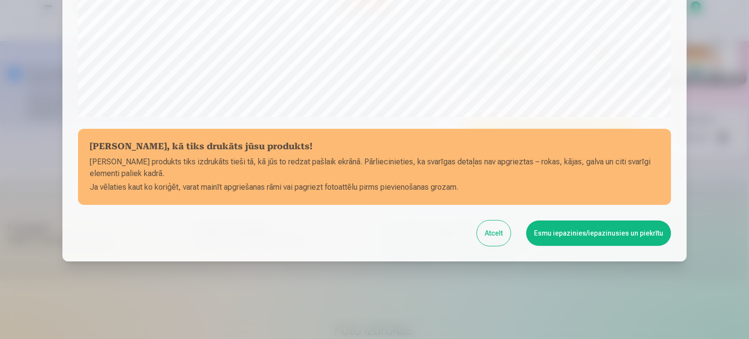
click at [598, 228] on button "Esmu iepazinies/iepazinusies un piekrītu" at bounding box center [598, 233] width 145 height 25
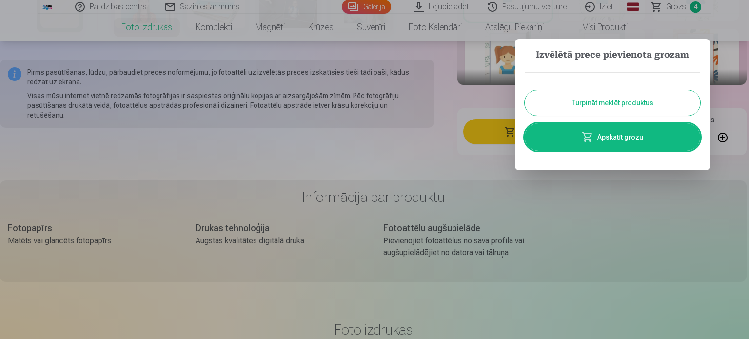
click at [682, 8] on div at bounding box center [374, 169] width 749 height 339
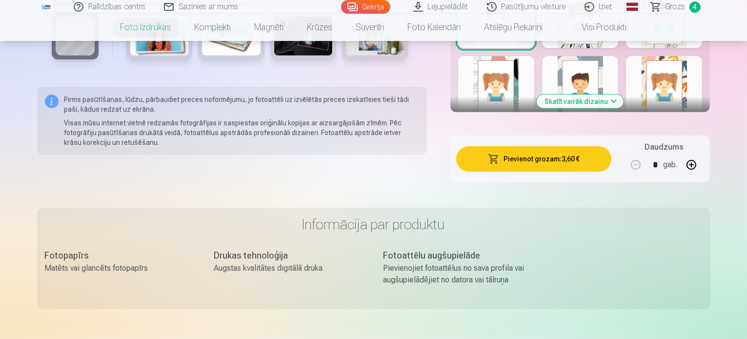
click at [676, 8] on span "Grozs" at bounding box center [675, 7] width 20 height 12
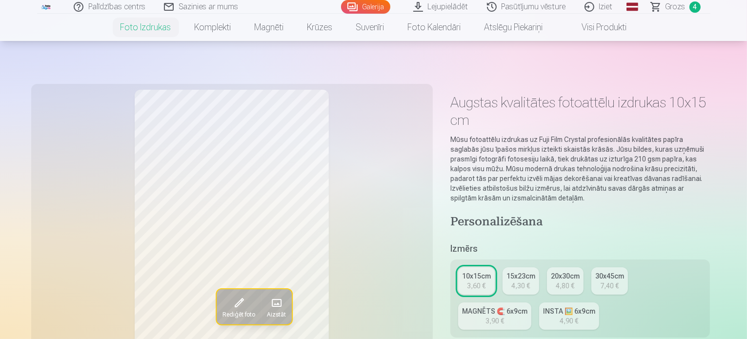
click at [676, 8] on link "Grozs 4" at bounding box center [676, 7] width 68 height 14
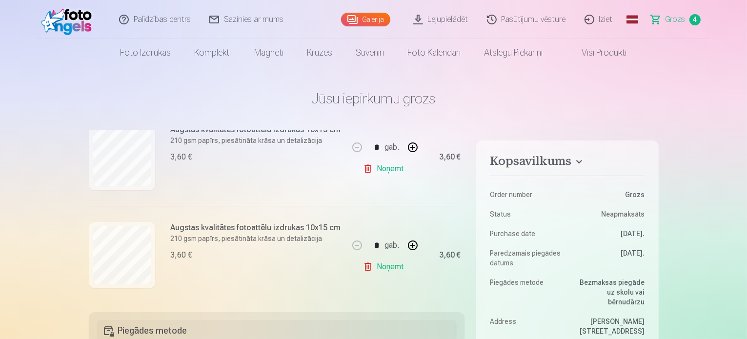
scroll to position [342, 0]
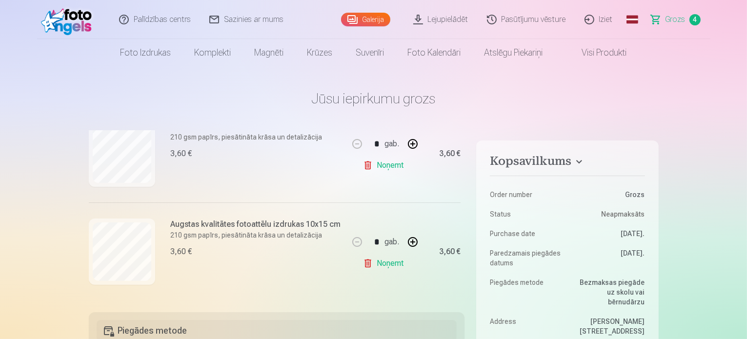
click at [410, 242] on button "button" at bounding box center [412, 241] width 23 height 23
click at [356, 241] on button "button" at bounding box center [356, 241] width 23 height 23
type input "*"
click at [381, 265] on link "Noņemt" at bounding box center [385, 264] width 44 height 20
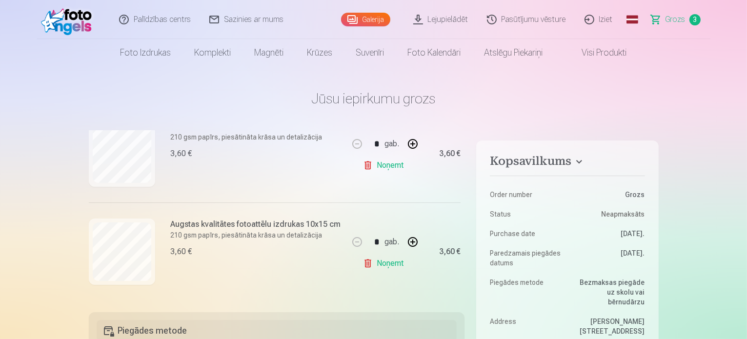
click at [381, 265] on link "Noņemt" at bounding box center [385, 264] width 44 height 20
click at [605, 56] on link "Visi produkti" at bounding box center [597, 52] width 84 height 27
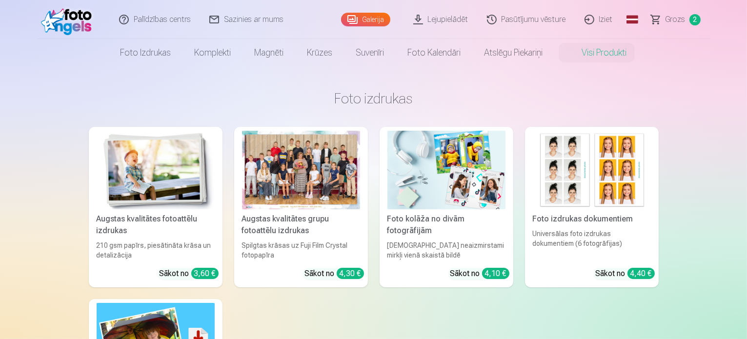
click at [173, 173] on img at bounding box center [156, 170] width 118 height 79
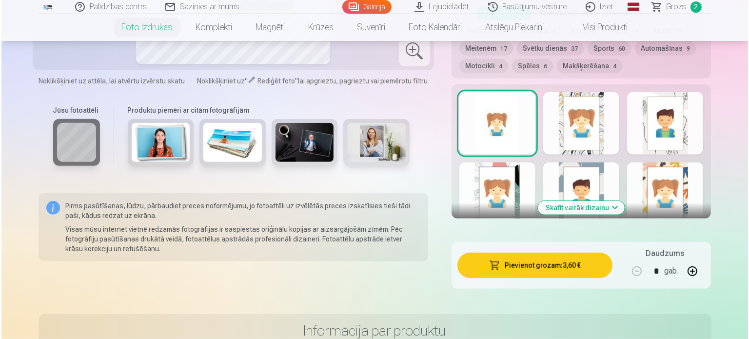
scroll to position [580, 0]
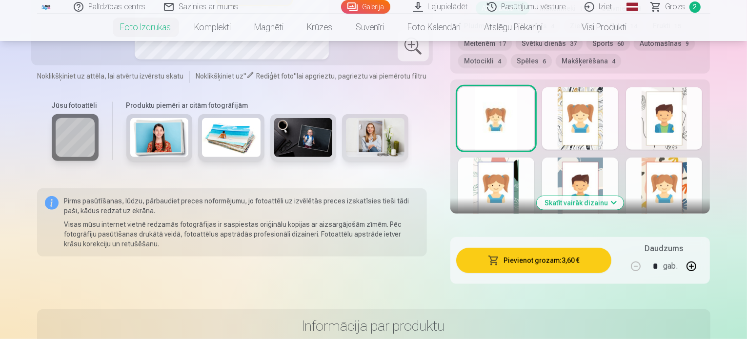
click at [574, 248] on button "Pievienot grozam : 3,60 €" at bounding box center [534, 260] width 156 height 25
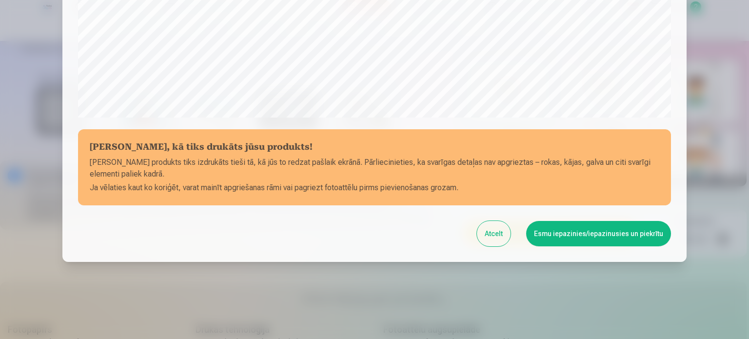
scroll to position [363, 0]
click at [574, 230] on button "Esmu iepazinies/iepazinusies un piekrītu" at bounding box center [598, 233] width 145 height 25
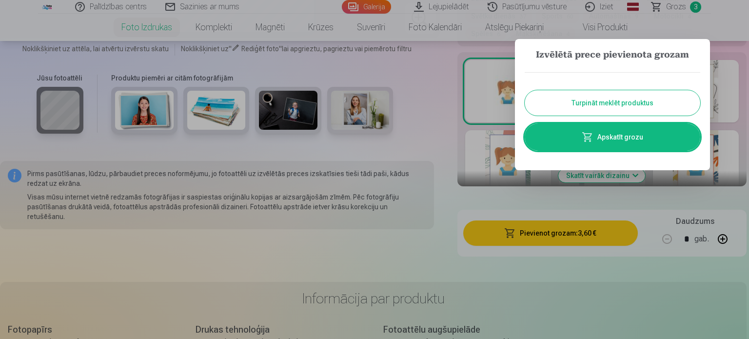
click at [606, 135] on link "Apskatīt grozu" at bounding box center [613, 136] width 176 height 27
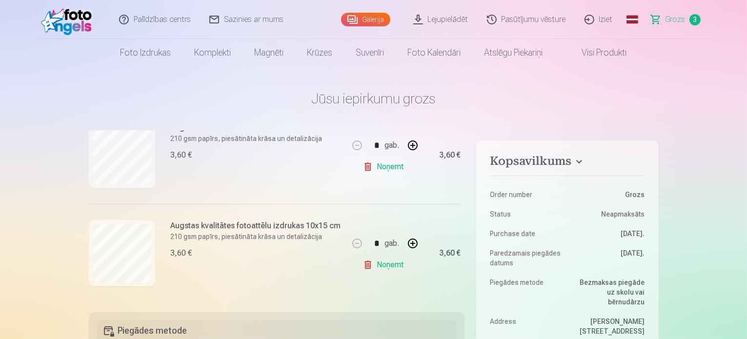
scroll to position [245, 0]
click at [600, 56] on link "Visi produkti" at bounding box center [597, 52] width 84 height 27
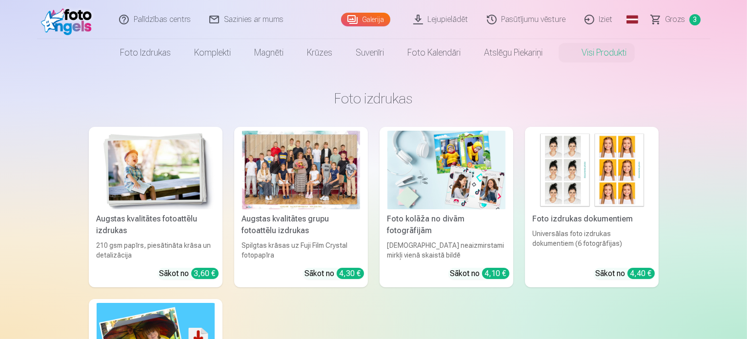
click at [150, 329] on img at bounding box center [156, 342] width 118 height 79
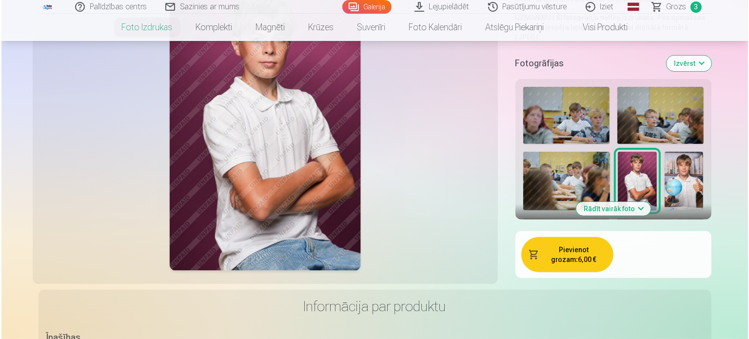
scroll to position [324, 0]
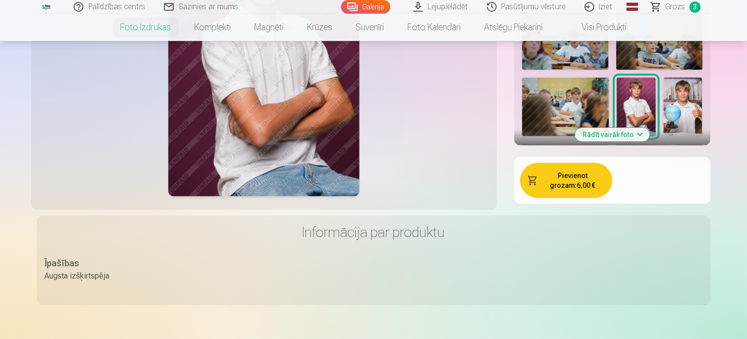
click at [566, 163] on button "Pievienot grozam : 6,00 €" at bounding box center [566, 180] width 92 height 35
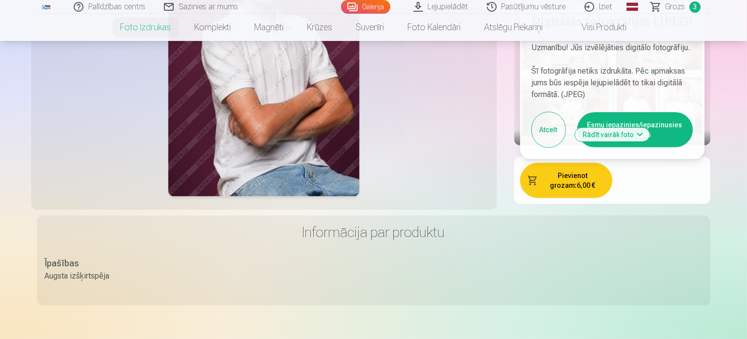
click at [675, 112] on button "Esmu iepazinies/iepazinusies un piekrītu" at bounding box center [635, 129] width 116 height 35
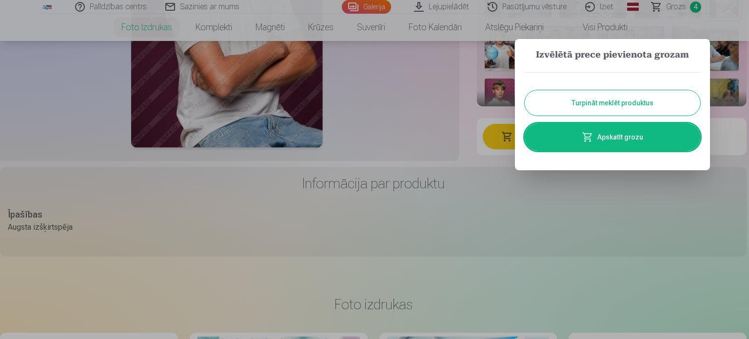
click at [642, 134] on link "Apskatīt grozu" at bounding box center [613, 136] width 176 height 27
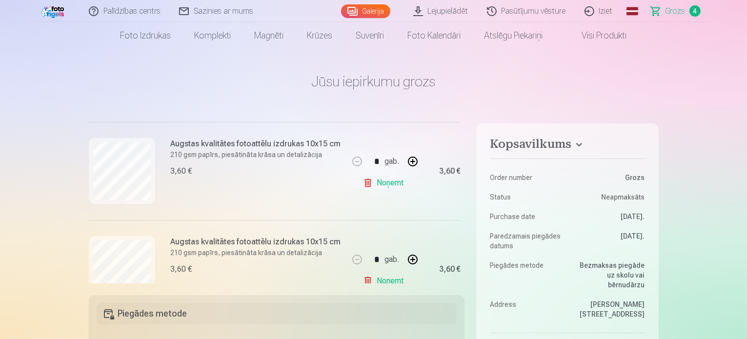
scroll to position [206, 0]
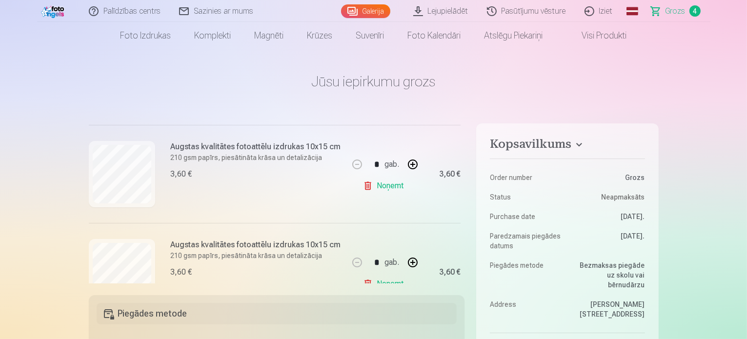
click at [380, 183] on link "Noņemt" at bounding box center [385, 186] width 44 height 20
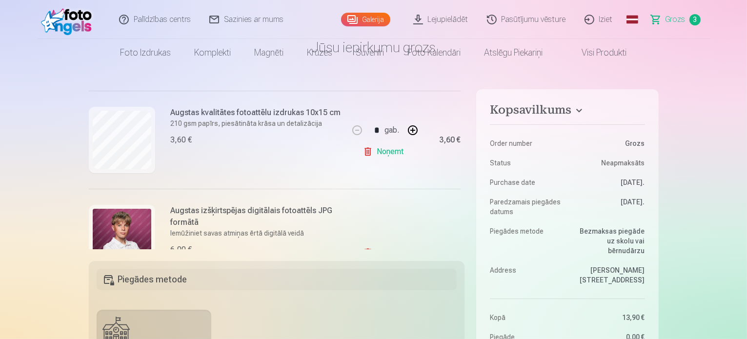
scroll to position [0, 0]
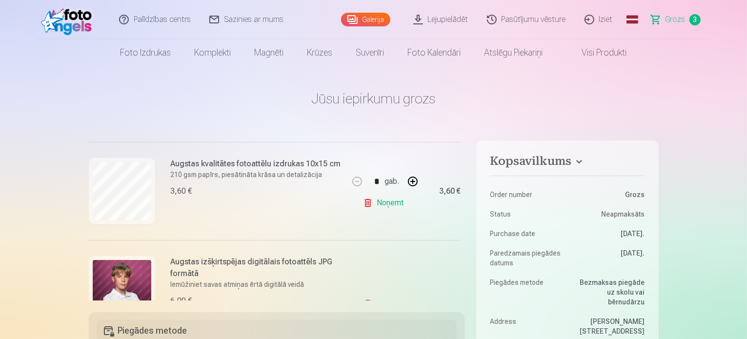
click at [664, 19] on link "Grozs 3" at bounding box center [676, 19] width 68 height 39
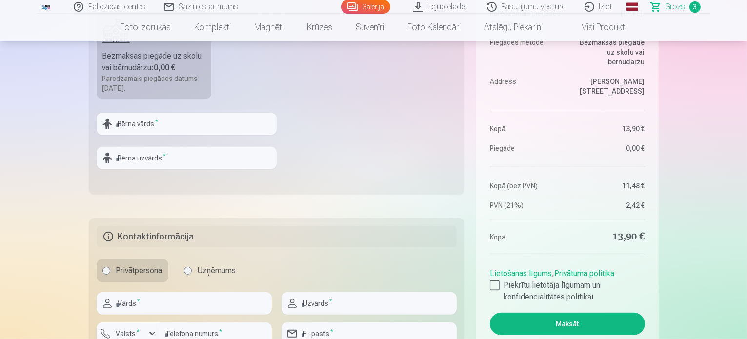
scroll to position [315, 0]
